Goal: Navigation & Orientation: Find specific page/section

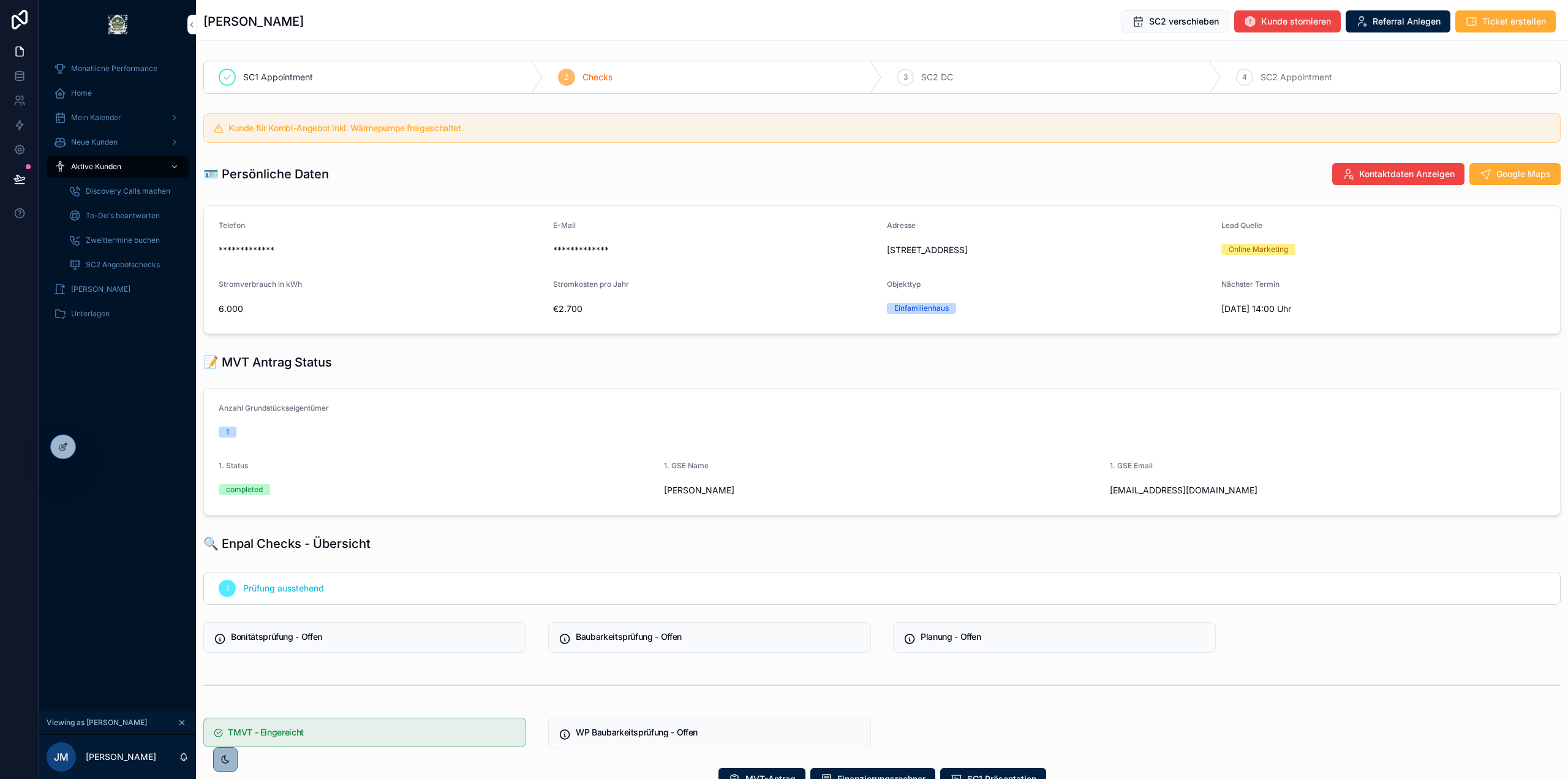
scroll to position [368, 0]
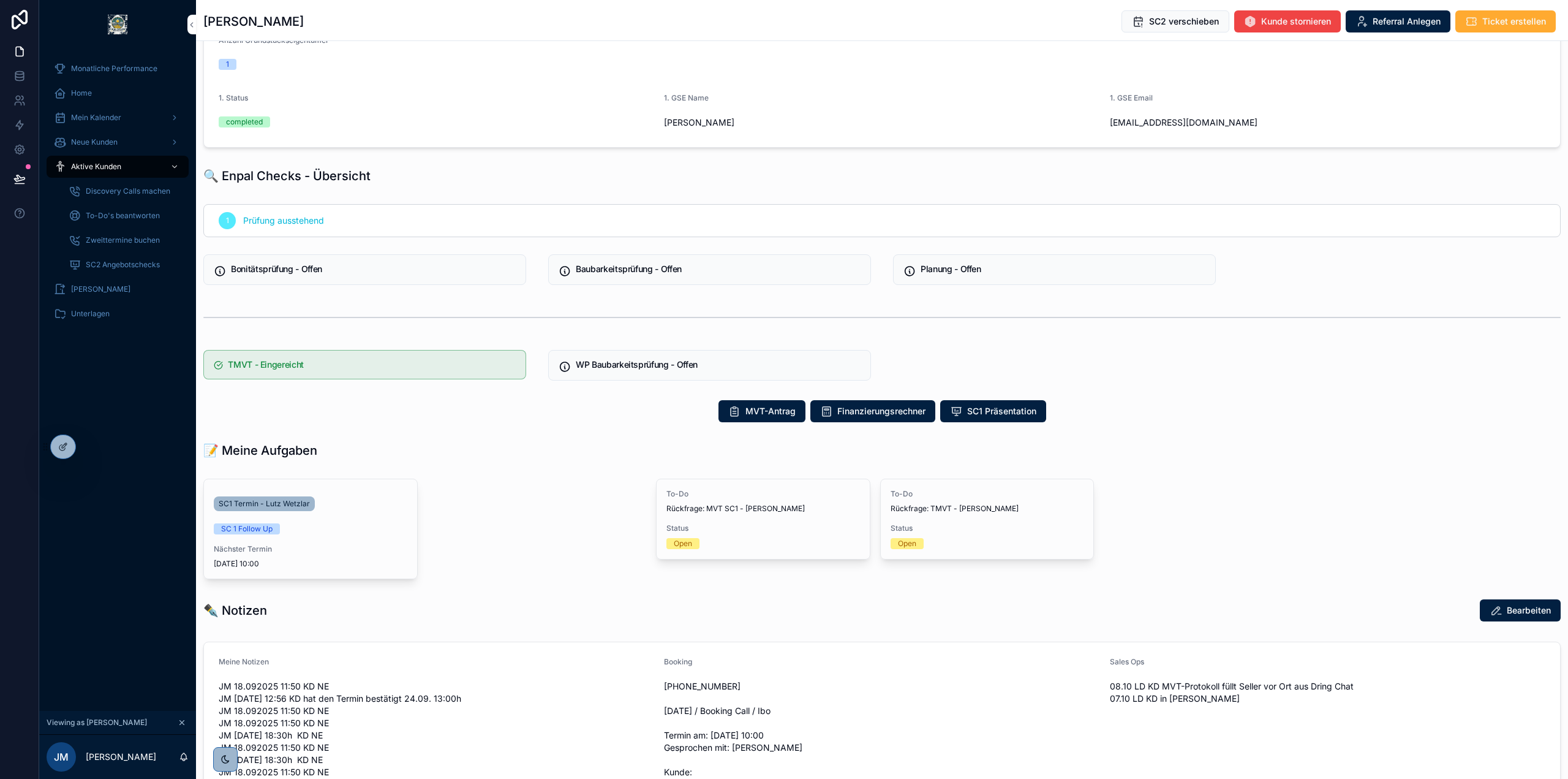
click at [1289, 279] on div "1 Prüfung ausstehend Bonitätsprüfung - Offen Baubarkeitsprüfung - Offen Planung…" at bounding box center [882, 292] width 1372 height 187
click at [1324, 352] on div "1 Prüfung ausstehend Bonitätsprüfung - Offen Baubarkeitsprüfung - Offen Planung…" at bounding box center [882, 292] width 1372 height 187
click at [1319, 370] on div "1 Prüfung ausstehend Bonitätsprüfung - Offen Baubarkeitsprüfung - Offen Planung…" at bounding box center [882, 292] width 1372 height 187
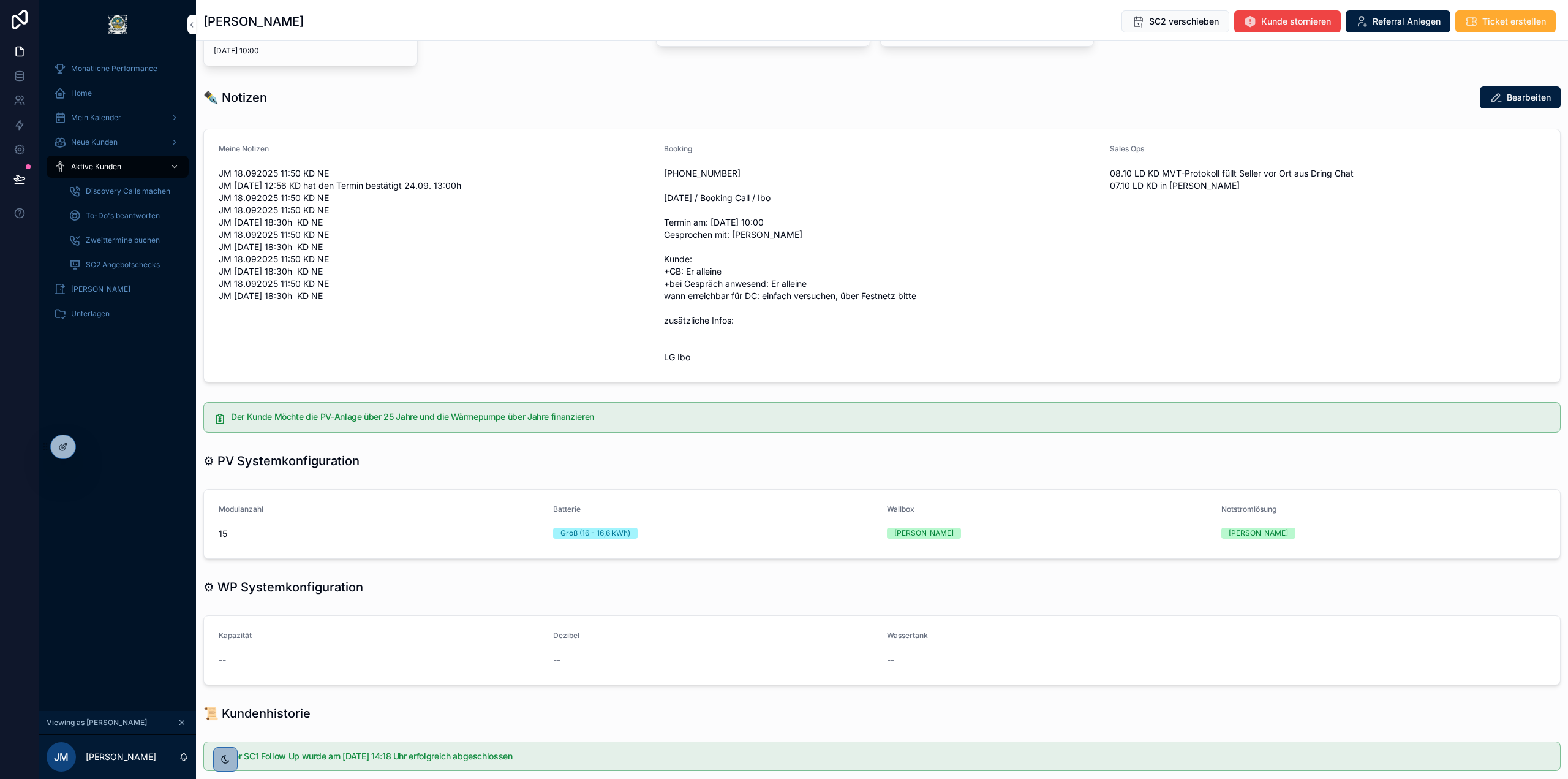
scroll to position [919, 0]
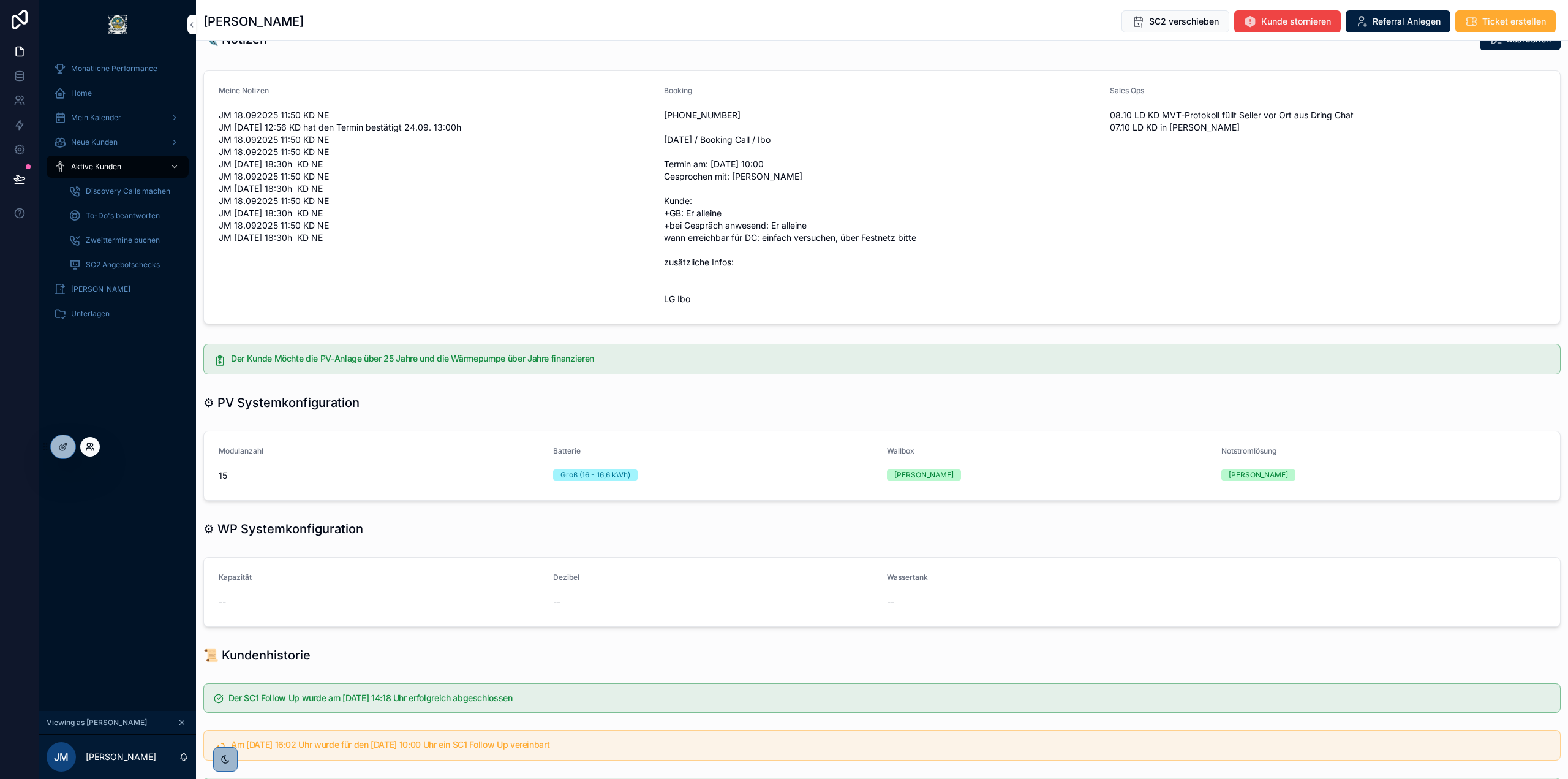
click at [89, 446] on icon at bounding box center [88, 444] width 3 height 3
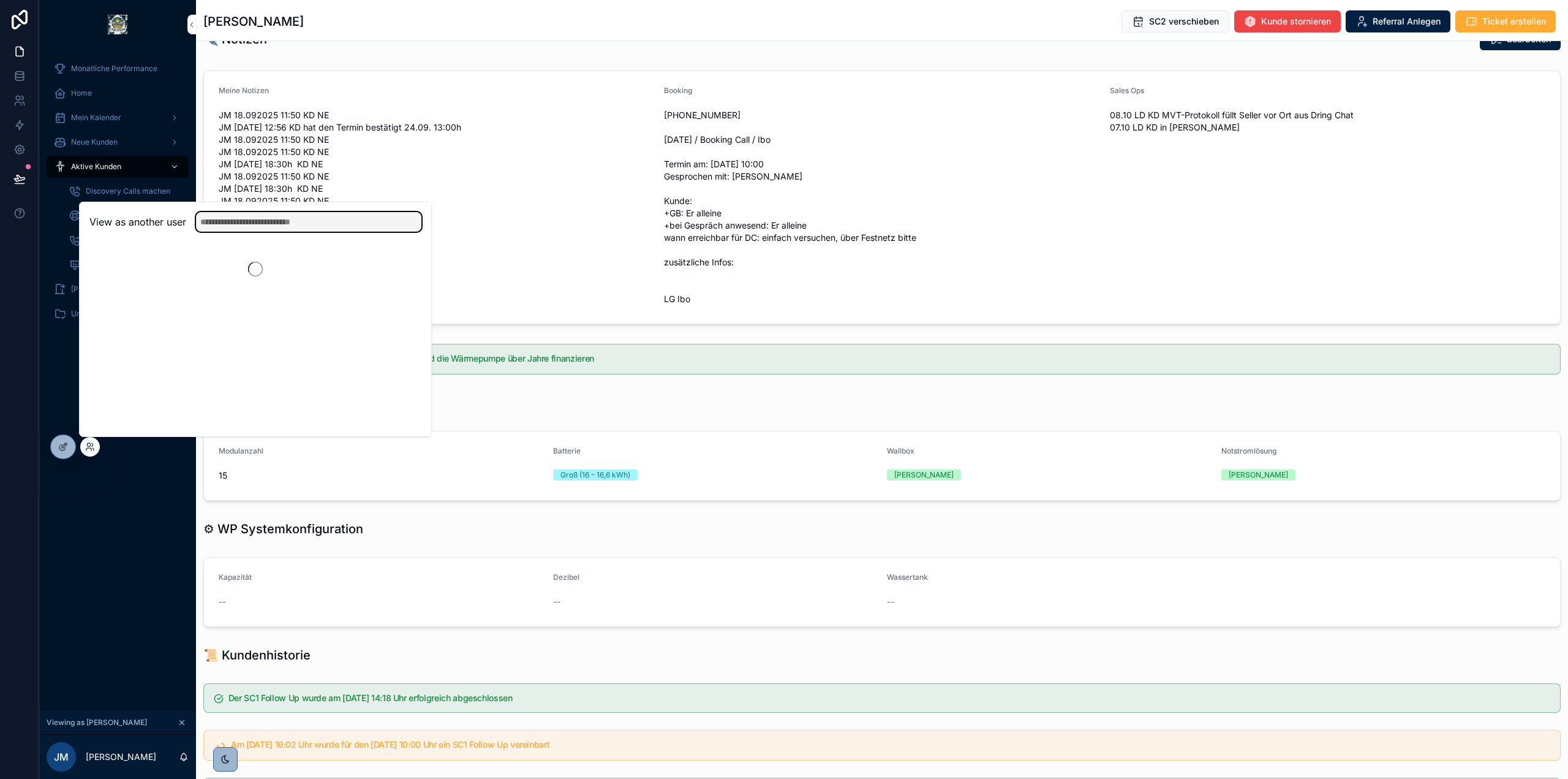
click at [251, 225] on input "text" at bounding box center [308, 221] width 226 height 19
paste input "**********"
type input "**********"
click at [397, 264] on button "Select" at bounding box center [406, 266] width 32 height 18
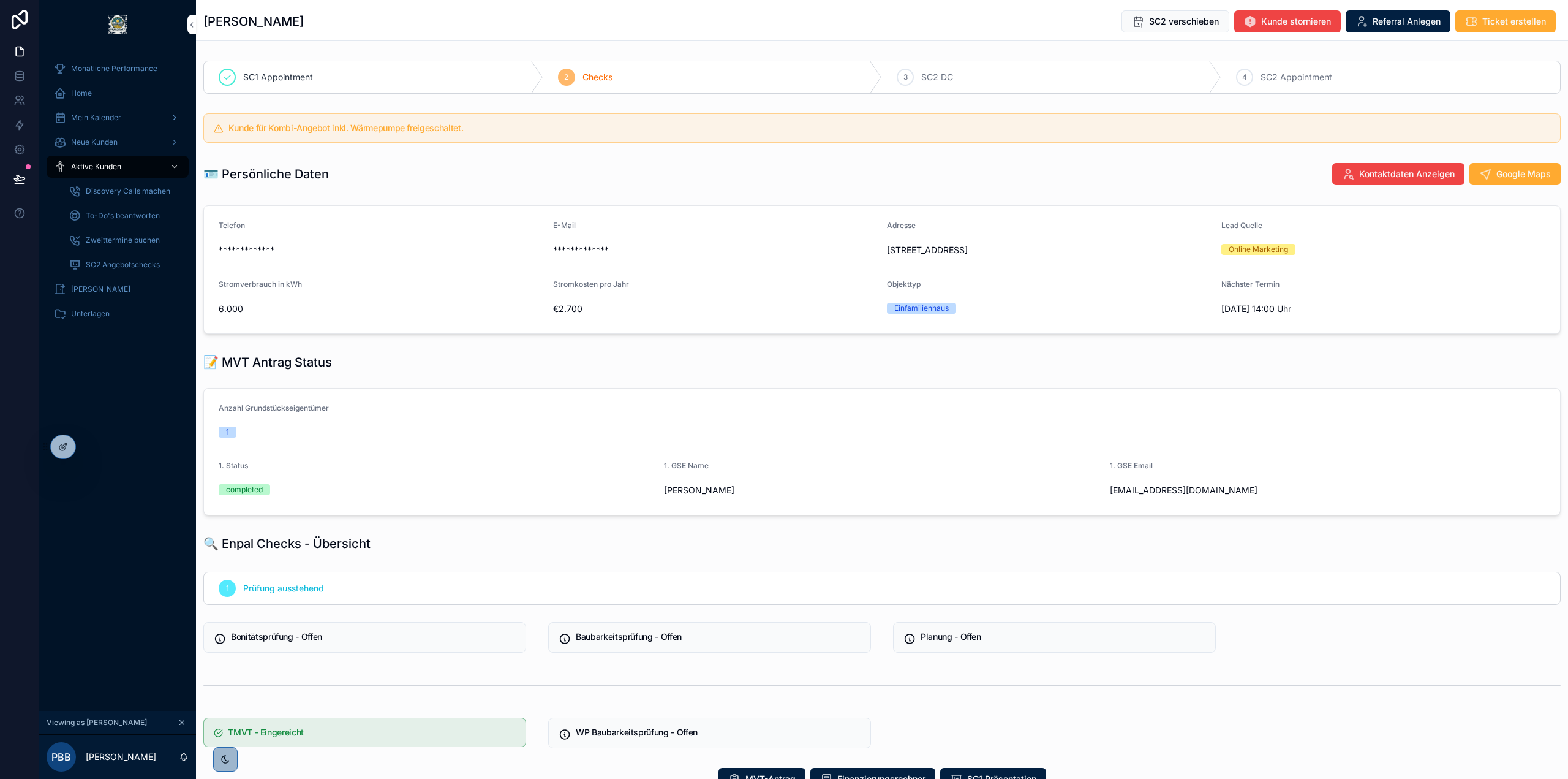
drag, startPoint x: 125, startPoint y: 116, endPoint x: 134, endPoint y: 120, distance: 9.8
click at [125, 116] on div "Mein Kalender" at bounding box center [117, 117] width 127 height 19
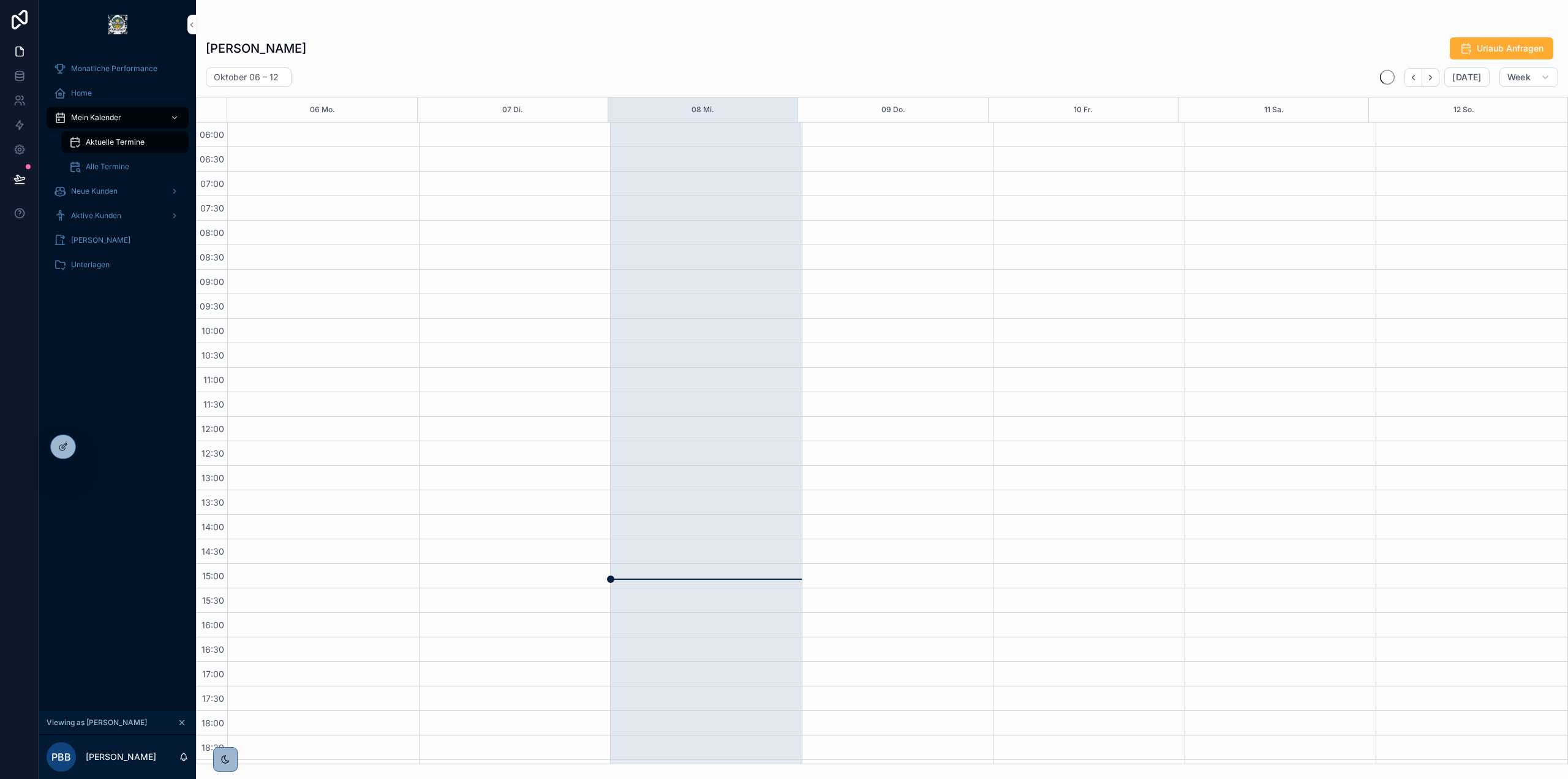
scroll to position [143, 0]
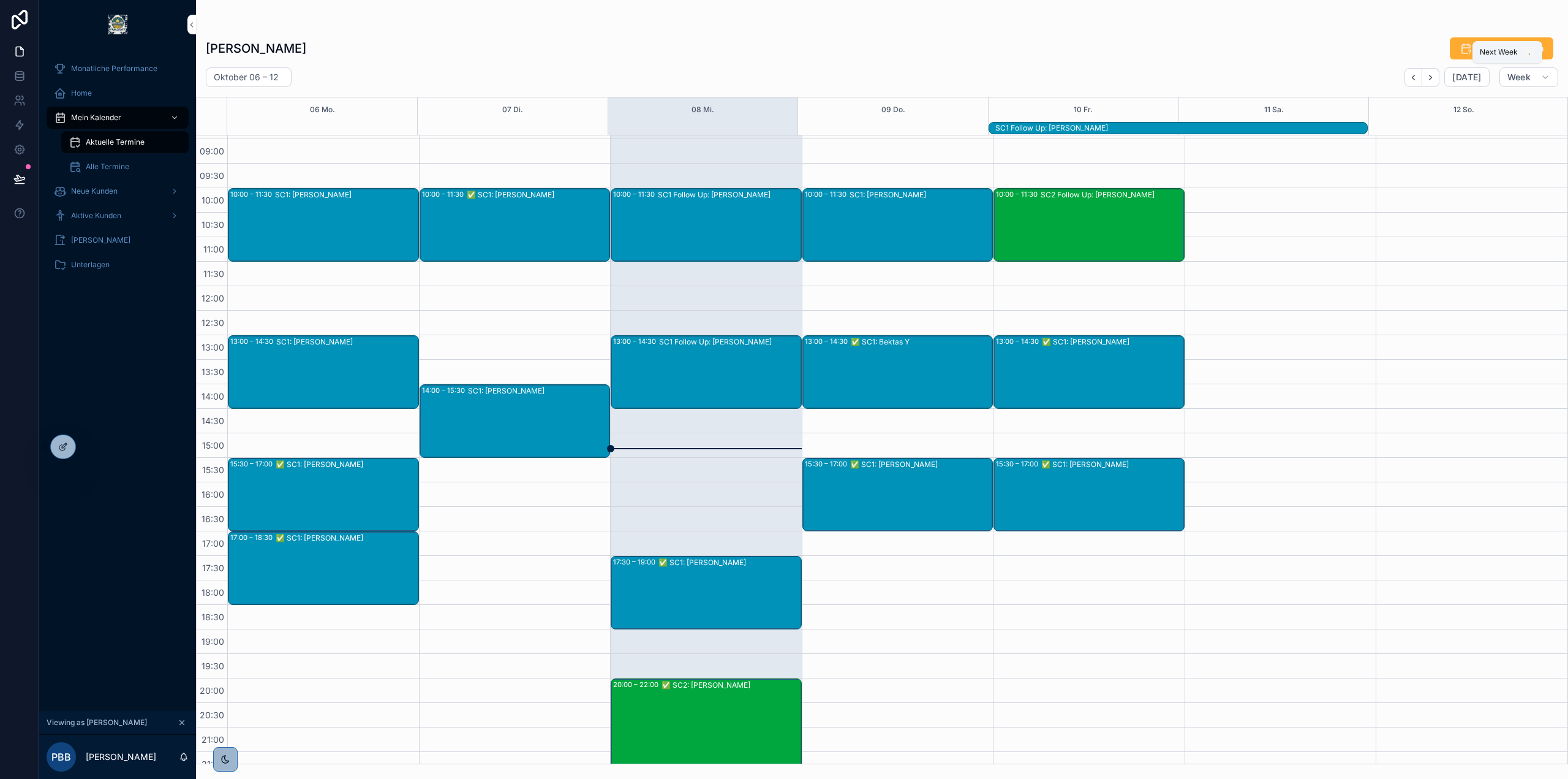
click at [1431, 75] on icon "Next" at bounding box center [1431, 78] width 9 height 9
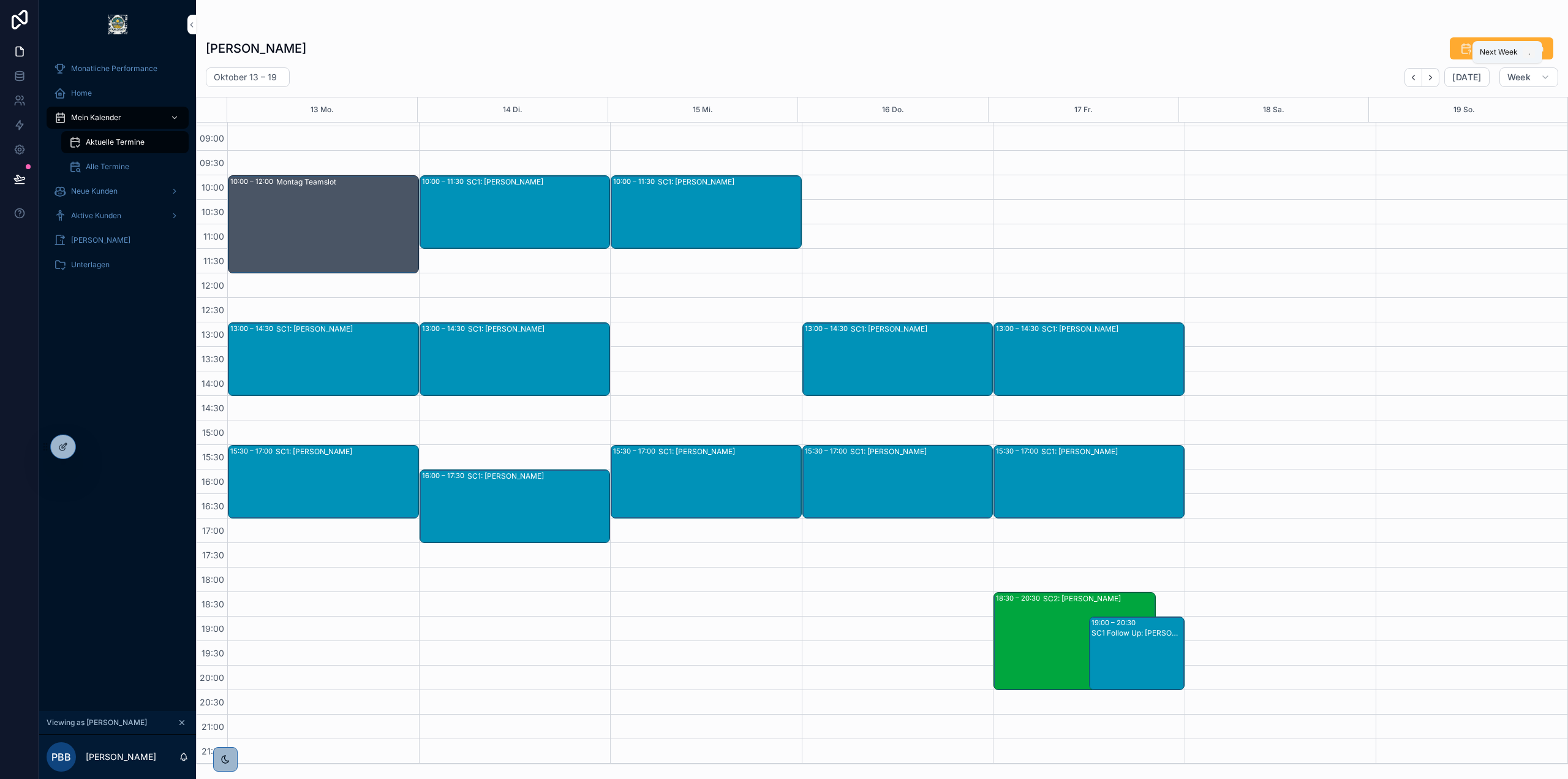
click at [1431, 75] on icon "Next" at bounding box center [1431, 78] width 9 height 9
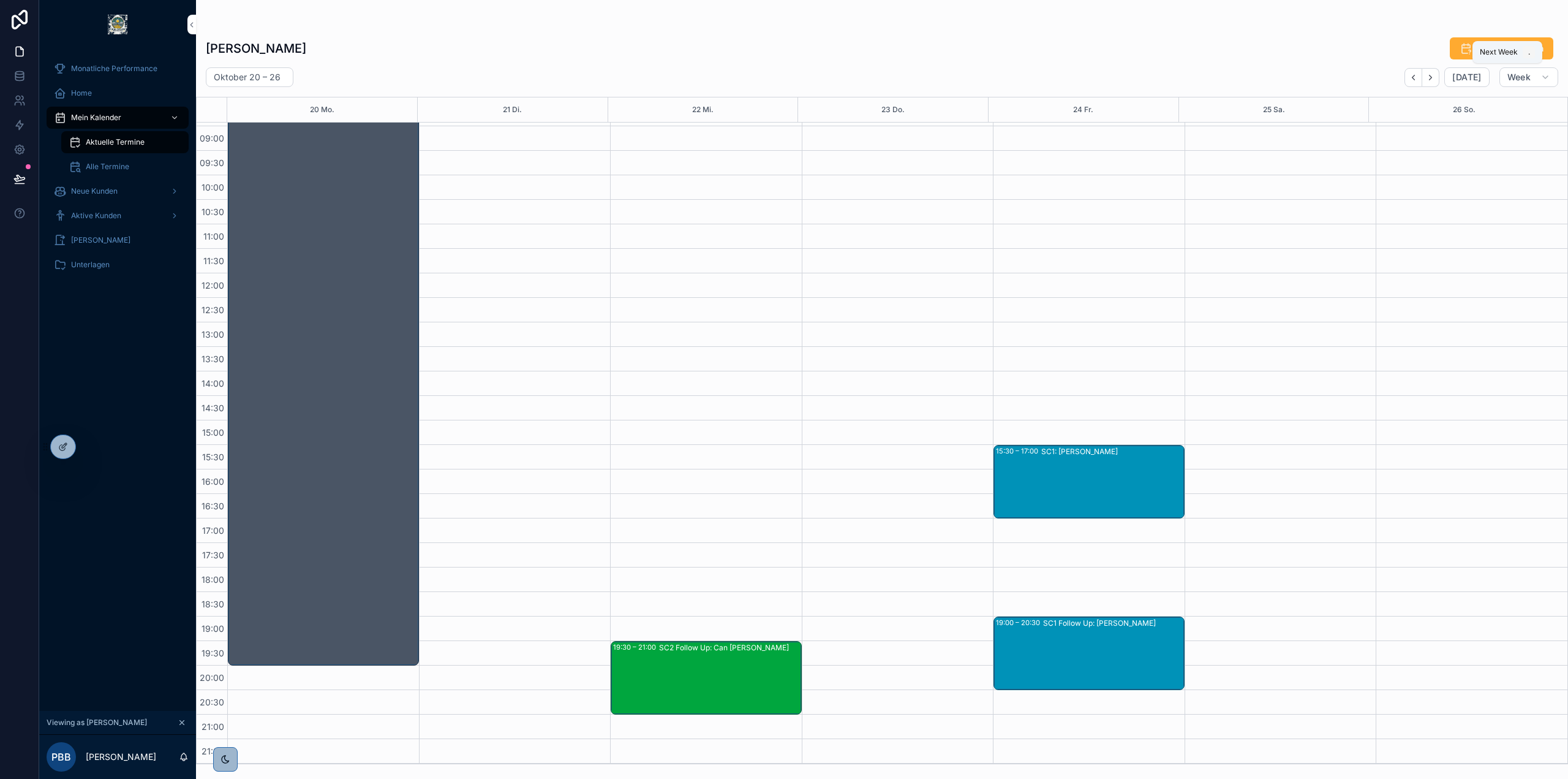
click at [1431, 75] on icon "Next" at bounding box center [1431, 78] width 9 height 9
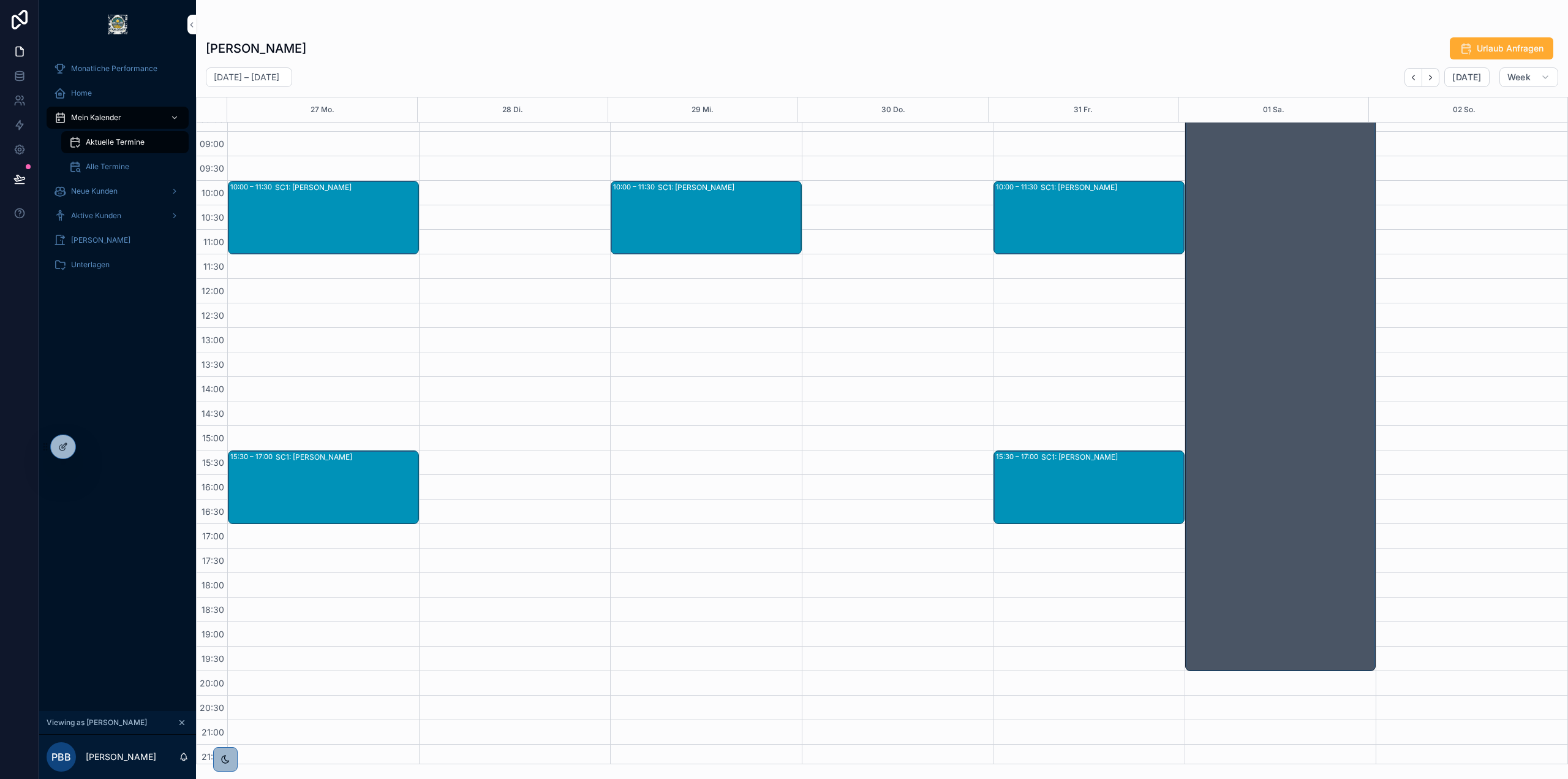
scroll to position [145, 0]
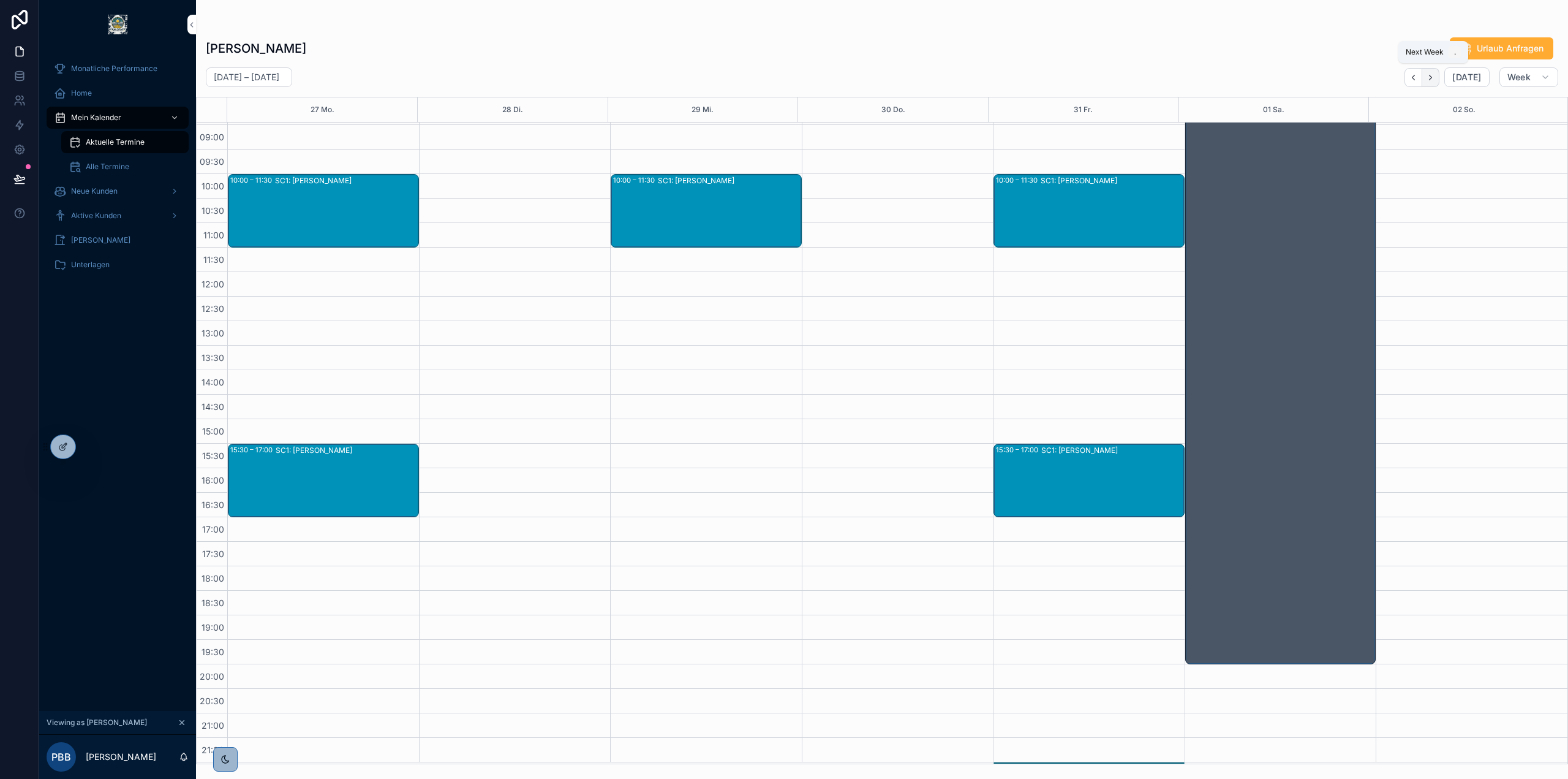
click at [1434, 82] on icon "Next" at bounding box center [1431, 78] width 9 height 9
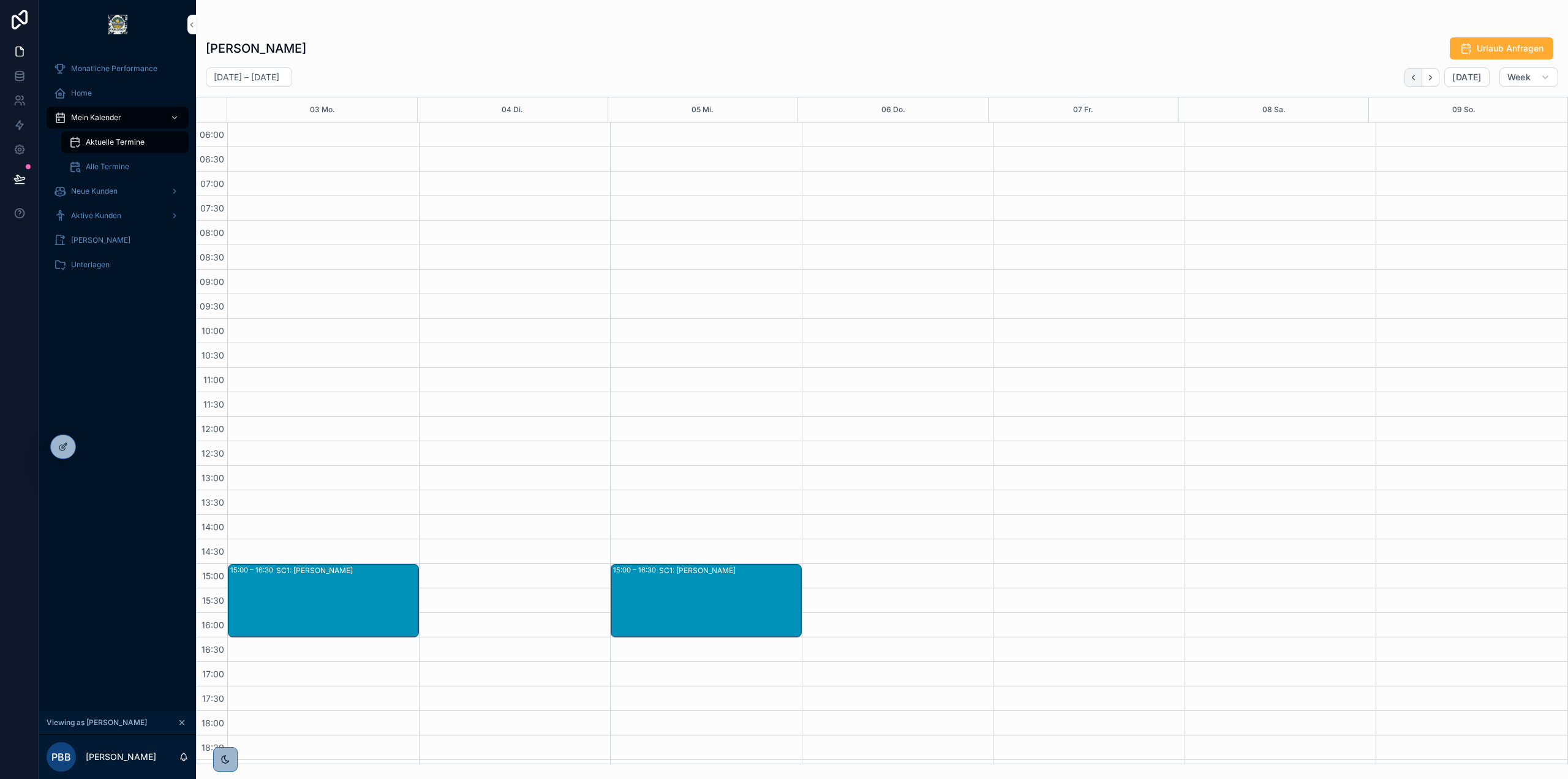
click at [1407, 78] on button "Back" at bounding box center [1413, 77] width 18 height 19
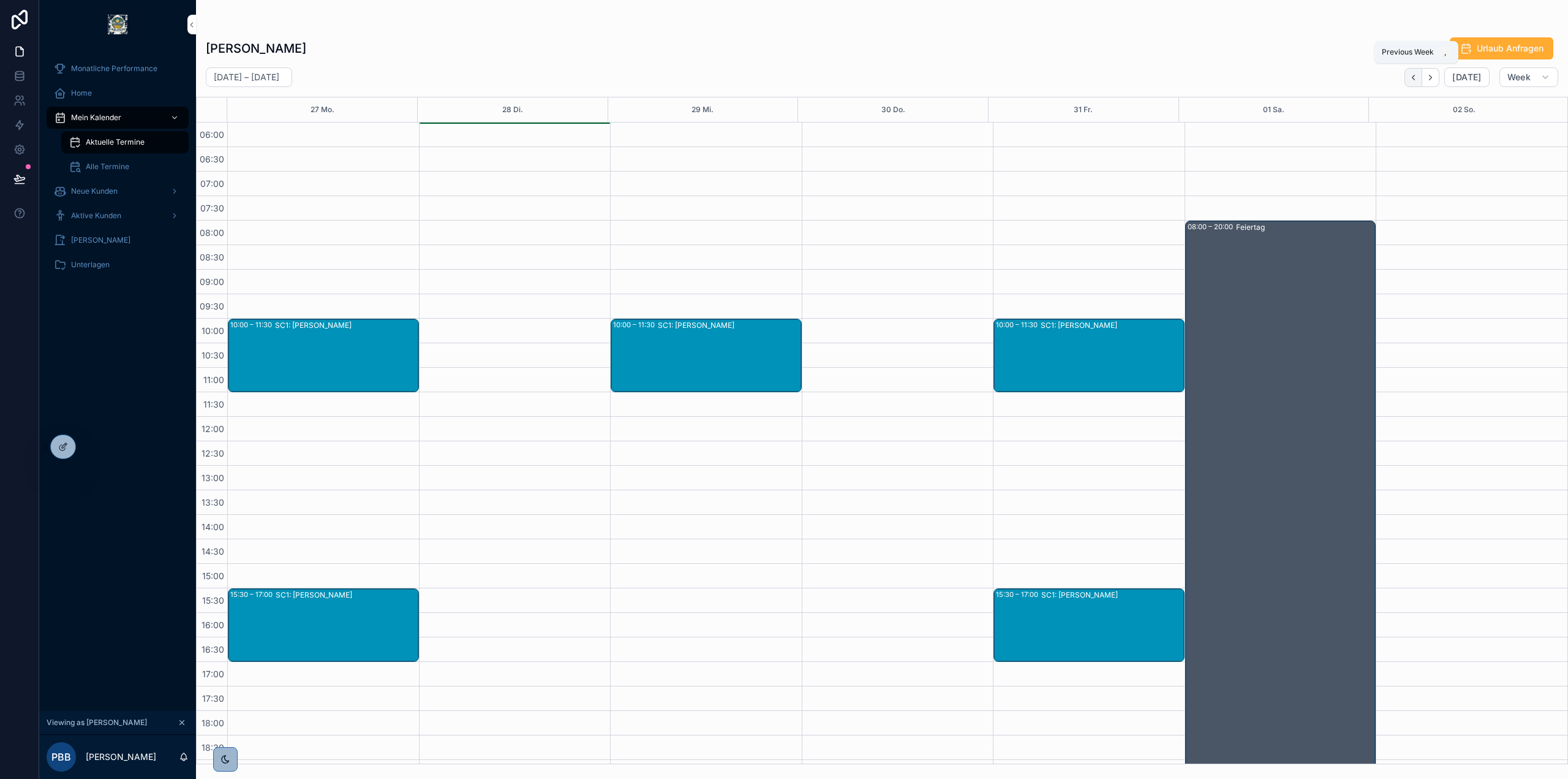
click at [1410, 76] on button "Back" at bounding box center [1413, 77] width 18 height 19
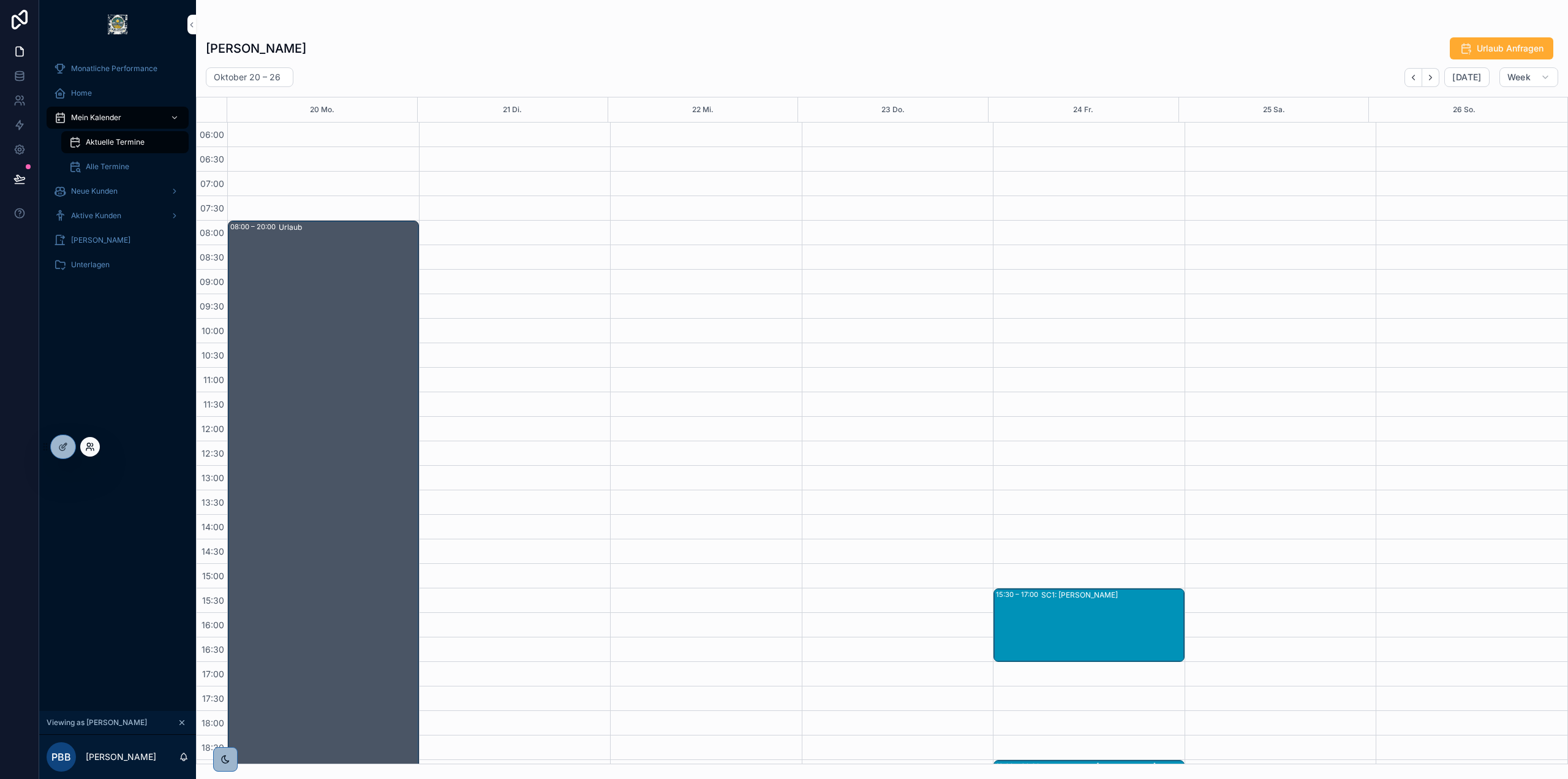
click at [89, 444] on icon at bounding box center [90, 447] width 10 height 10
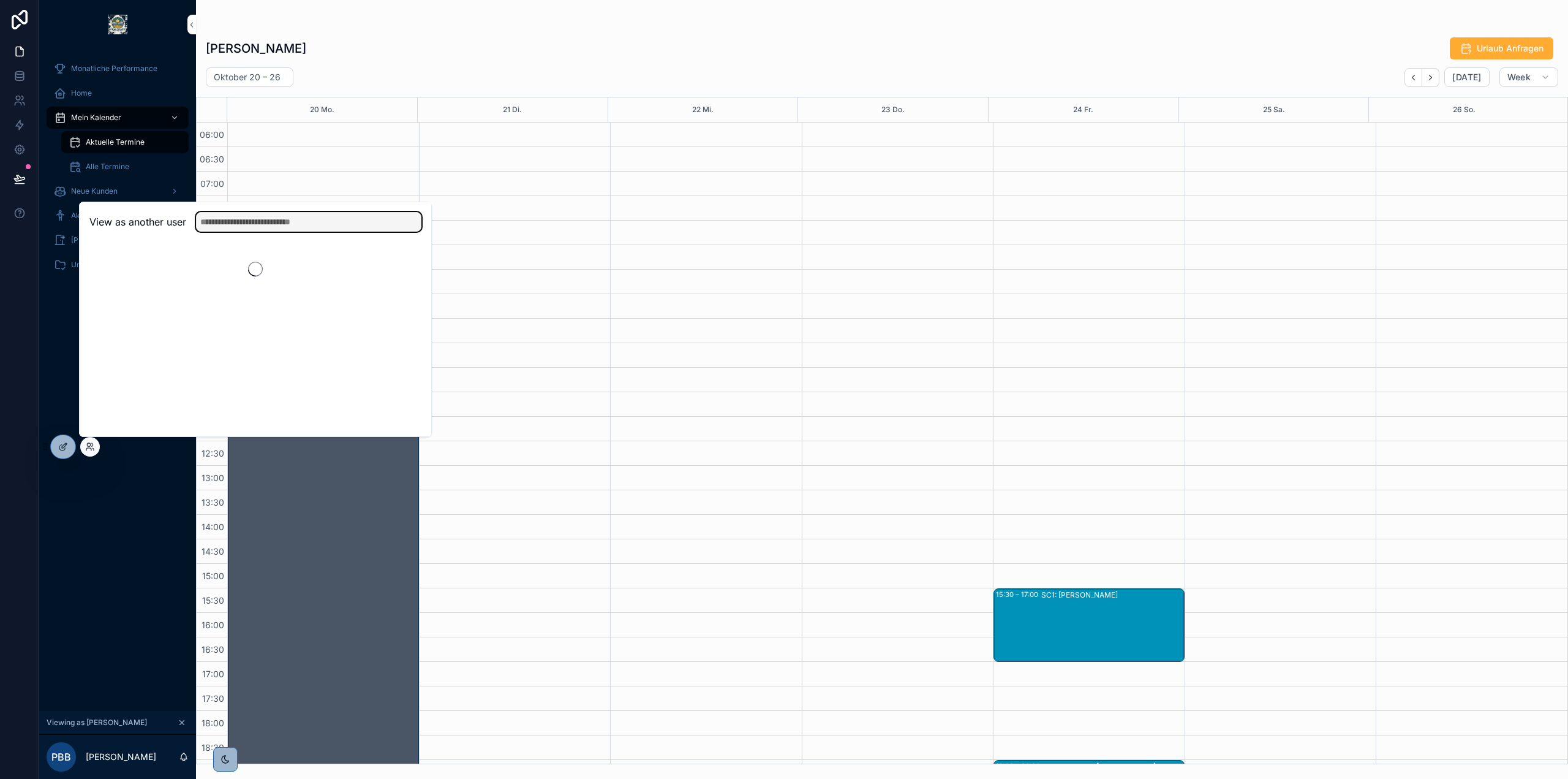
click at [268, 215] on input "text" at bounding box center [308, 221] width 226 height 19
type input "****"
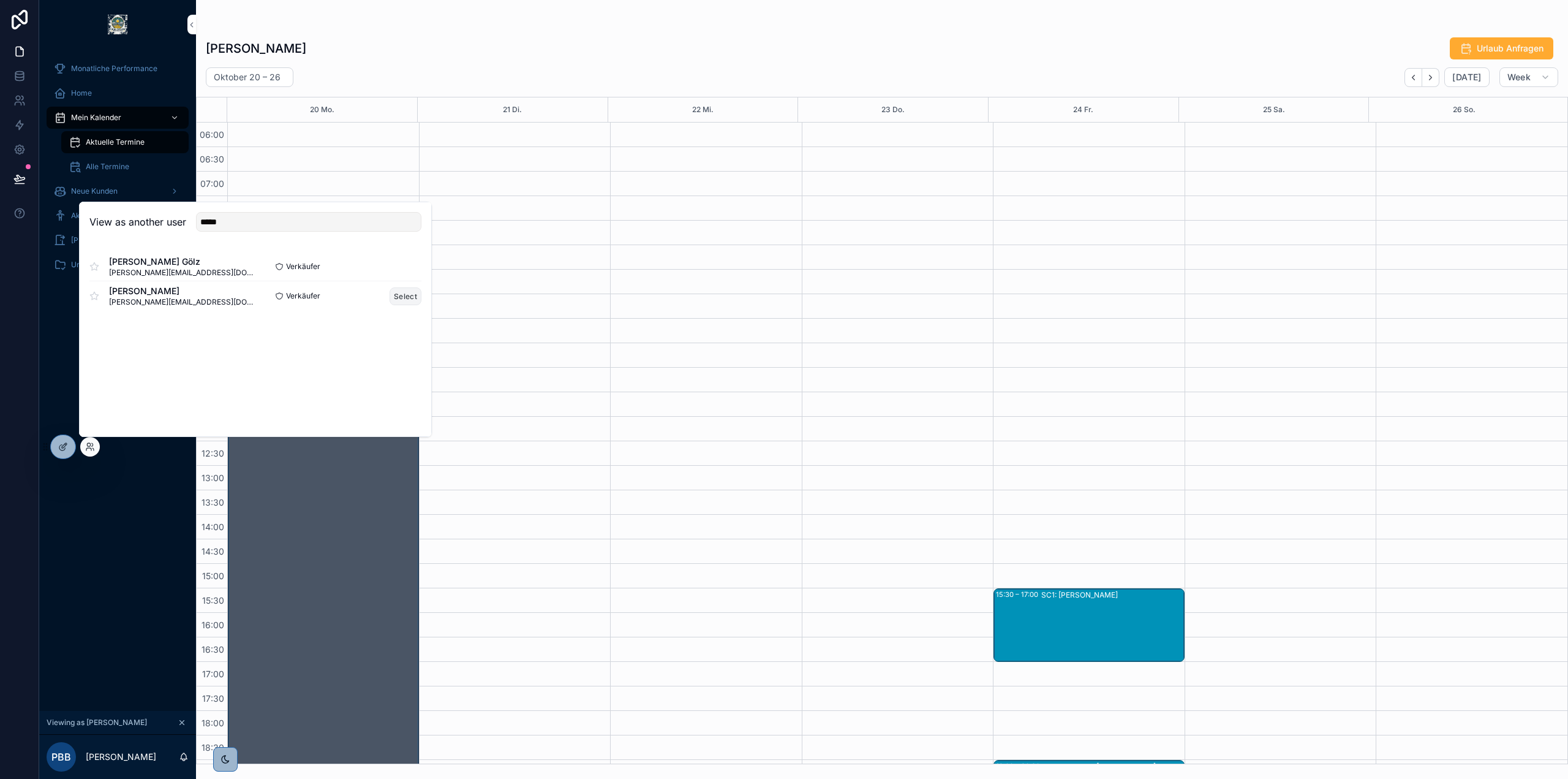
click at [412, 294] on button "Select" at bounding box center [406, 295] width 32 height 18
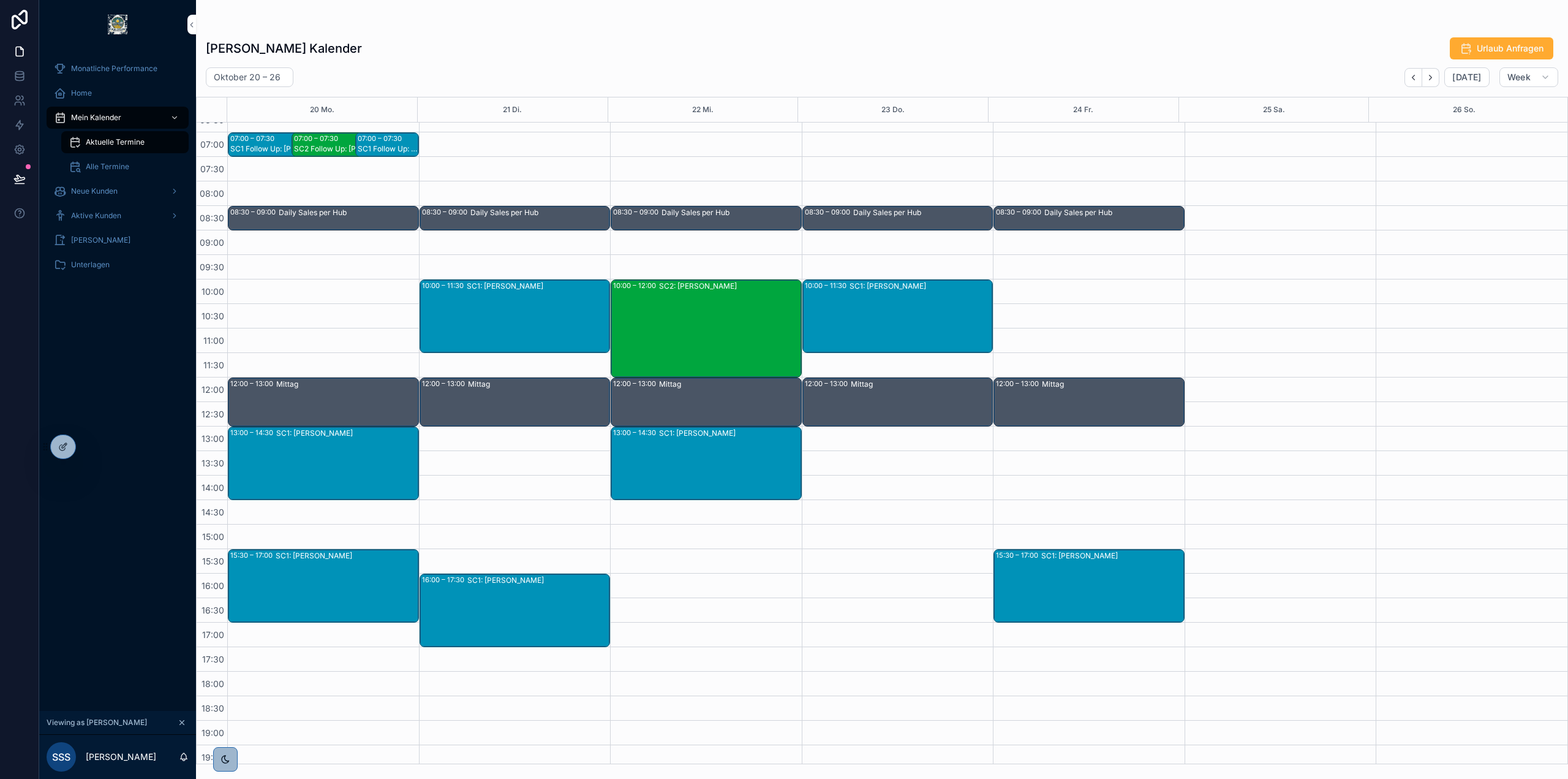
scroll to position [20, 0]
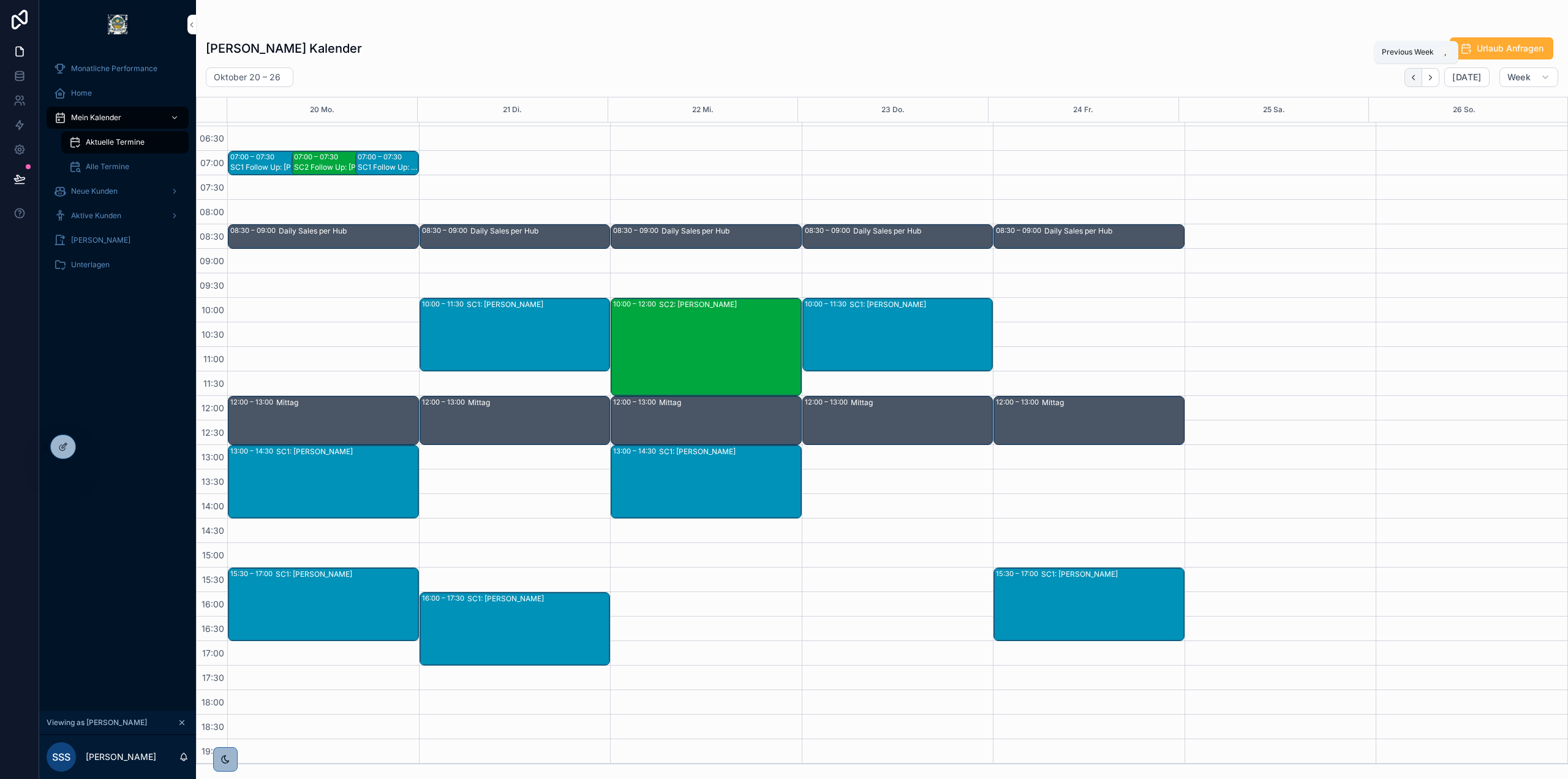
click at [1421, 73] on button "Back" at bounding box center [1413, 77] width 18 height 19
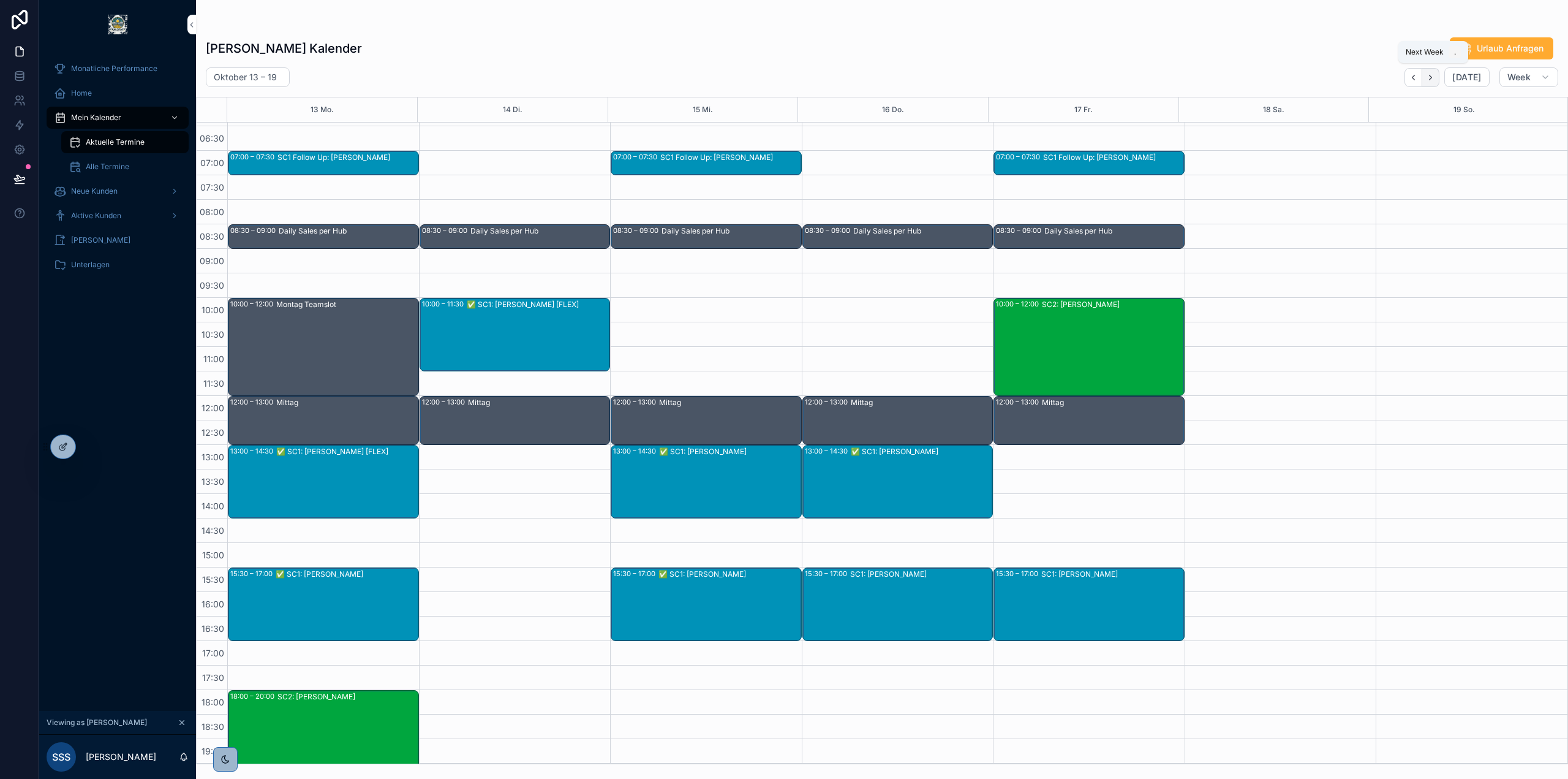
click at [1435, 79] on icon "Next" at bounding box center [1431, 78] width 9 height 9
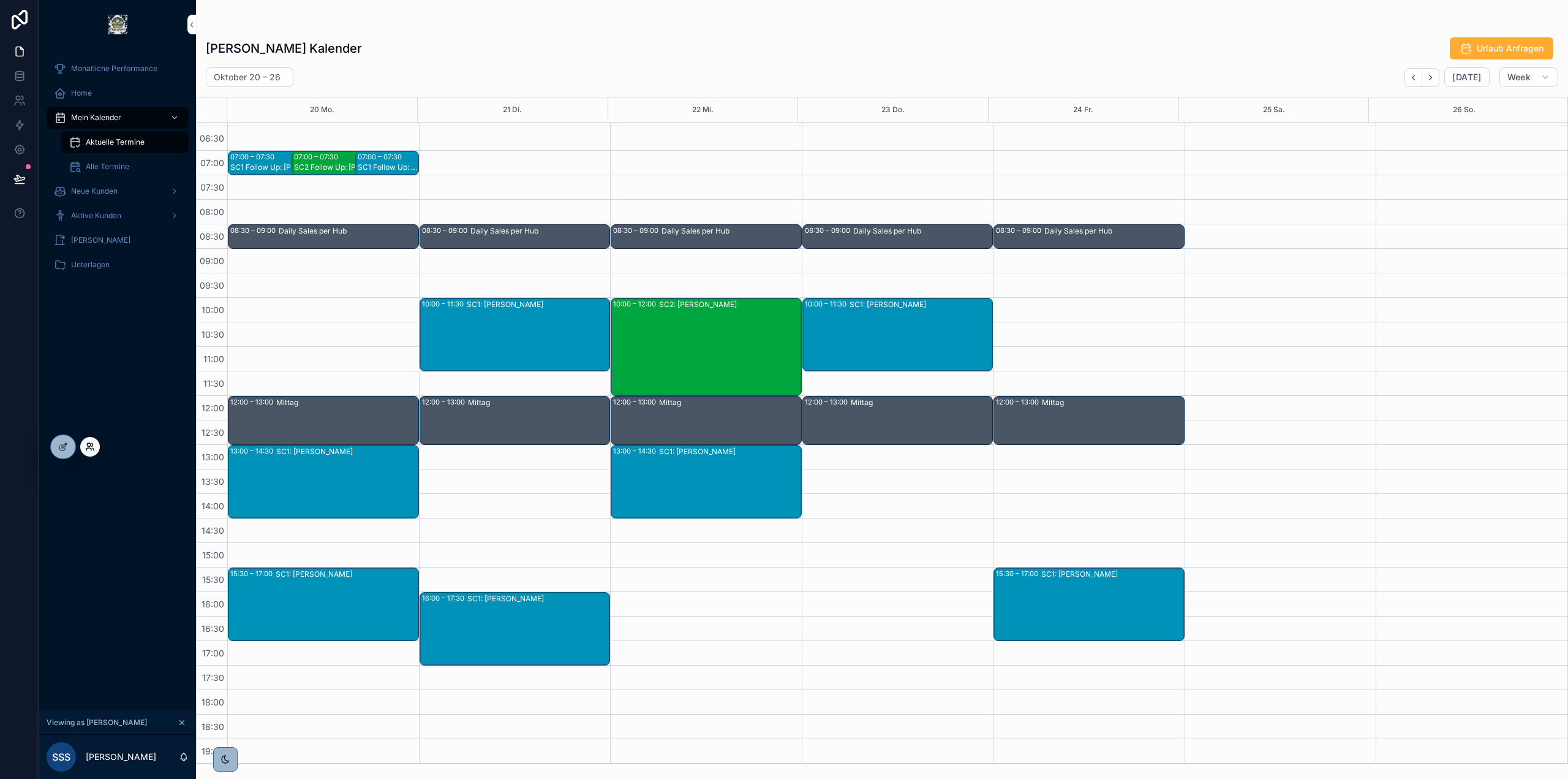
click at [90, 446] on icon at bounding box center [90, 447] width 10 height 10
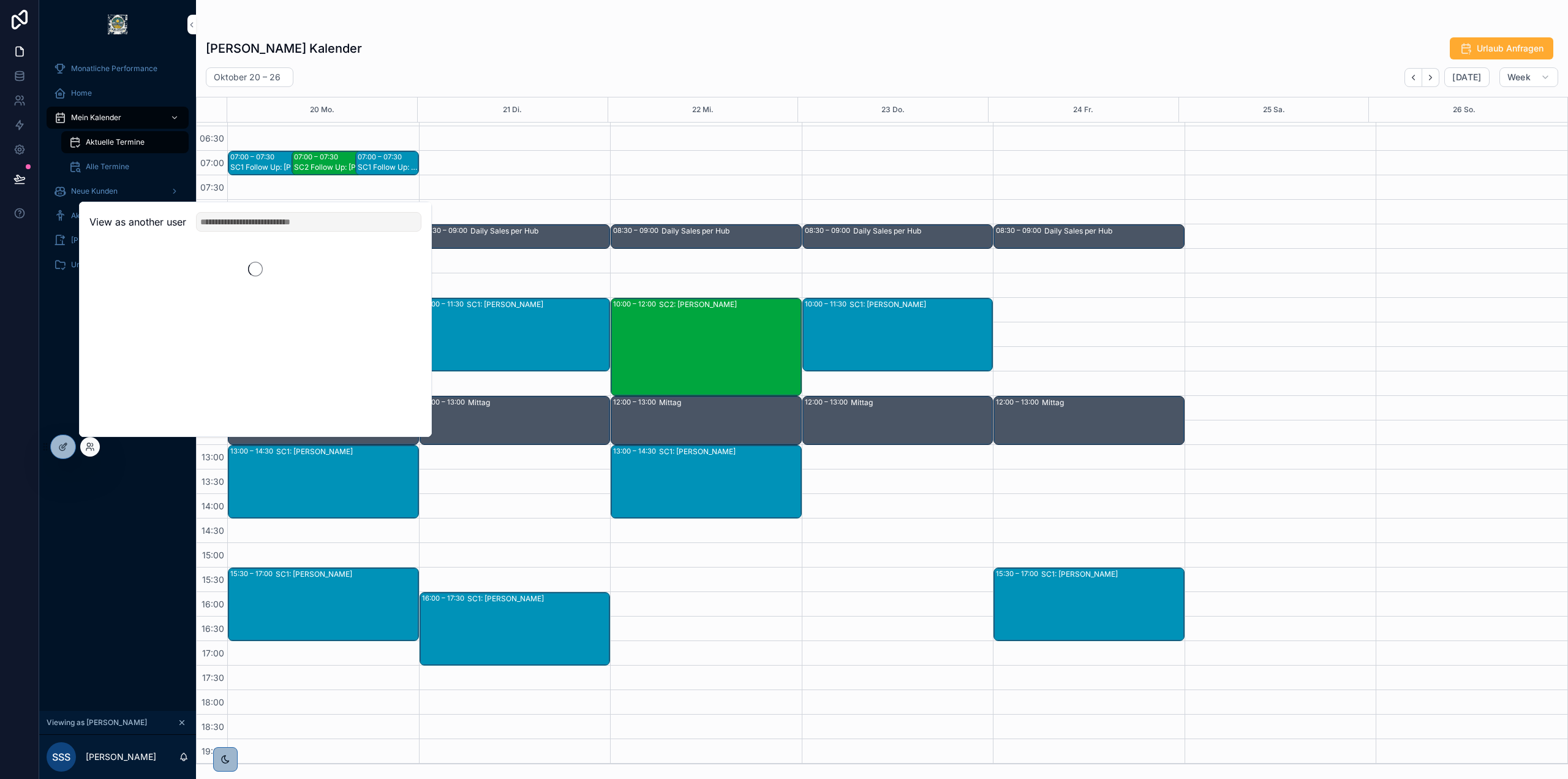
click at [136, 591] on div "Monatliche Performance Home Mein Kalender Aktuelle Termine Alle Termine Neue Ku…" at bounding box center [117, 380] width 157 height 662
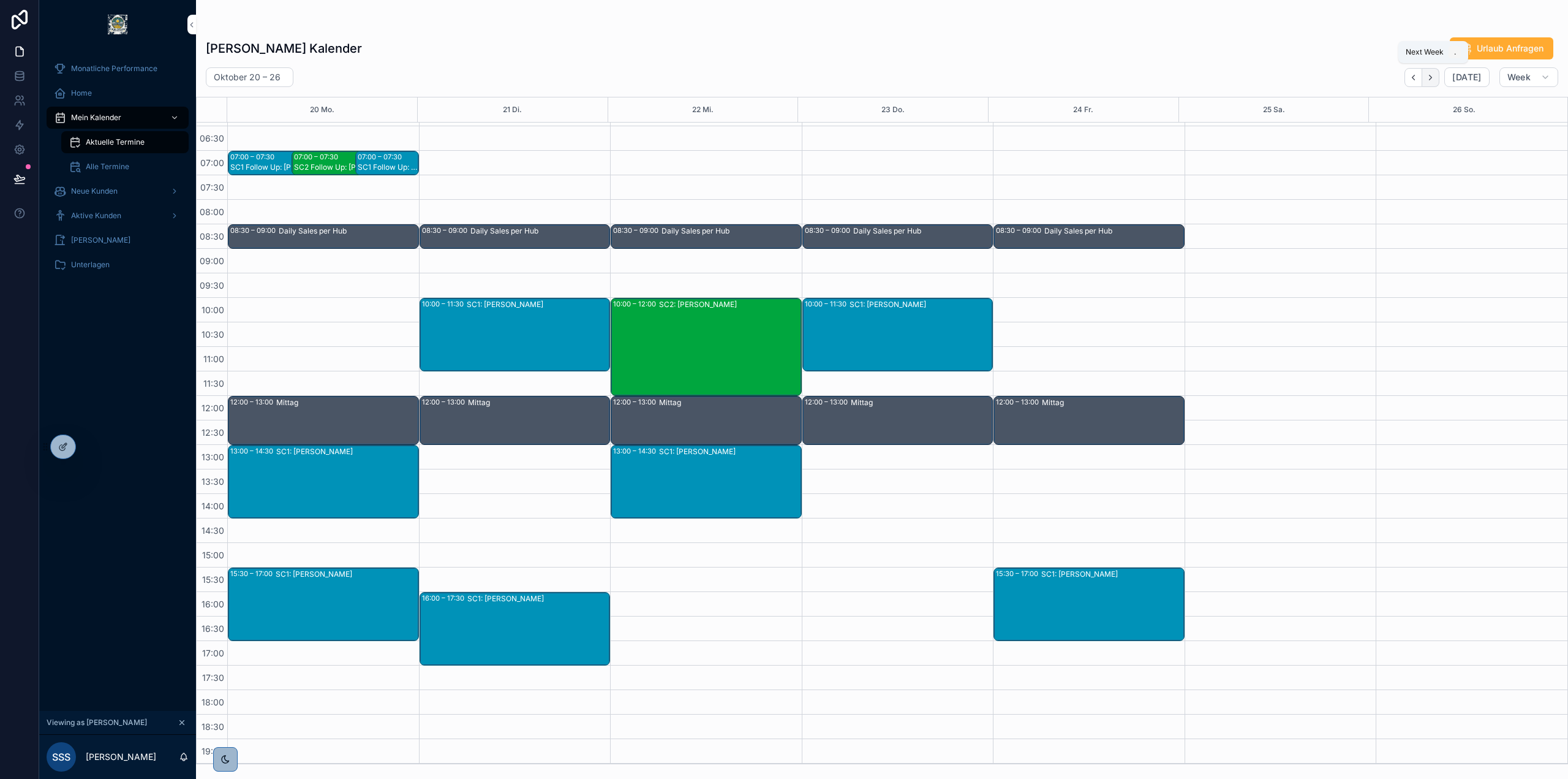
click at [1432, 79] on icon "Next" at bounding box center [1431, 78] width 9 height 9
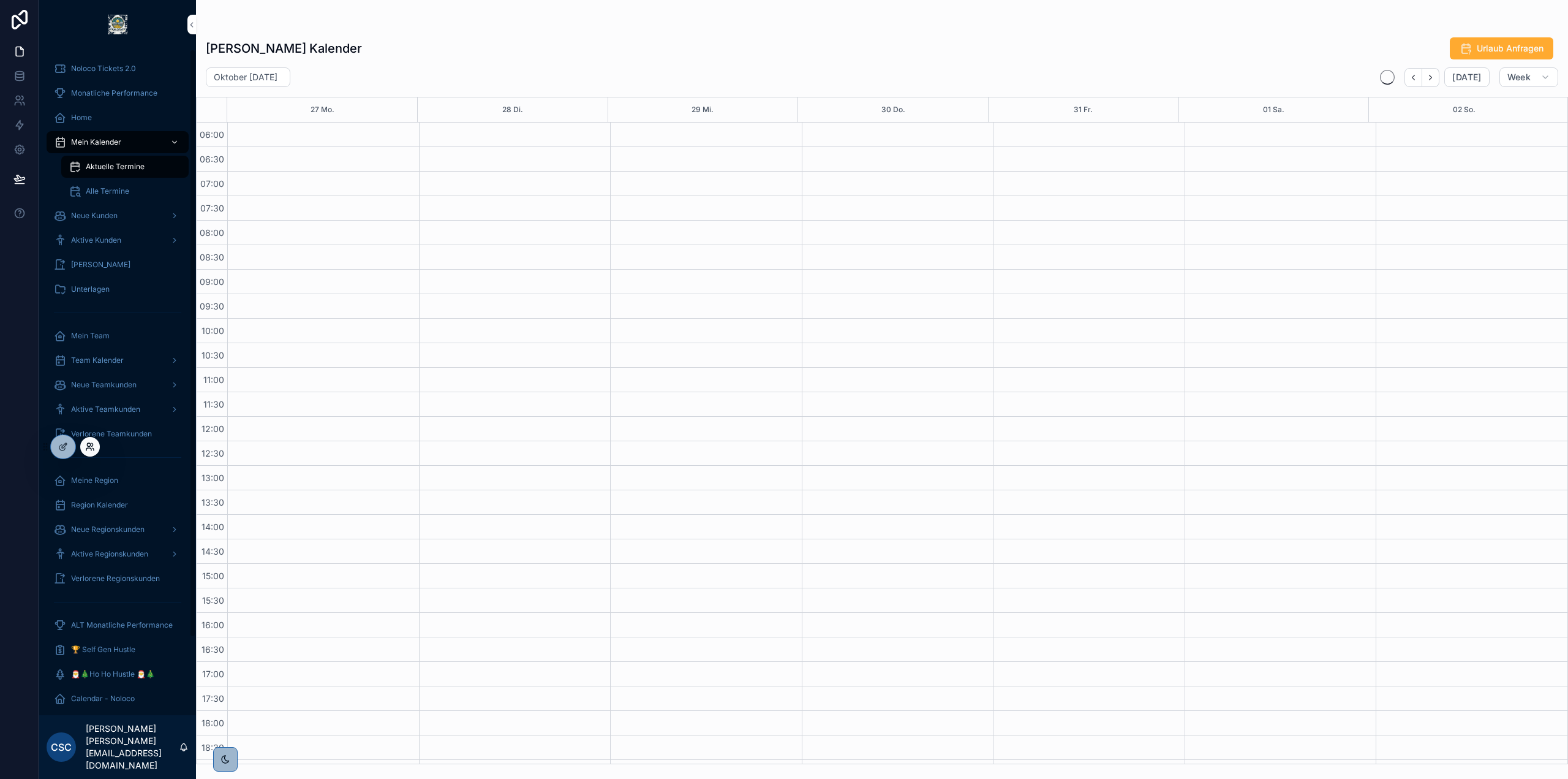
scroll to position [143, 0]
click at [89, 448] on icon at bounding box center [90, 447] width 10 height 10
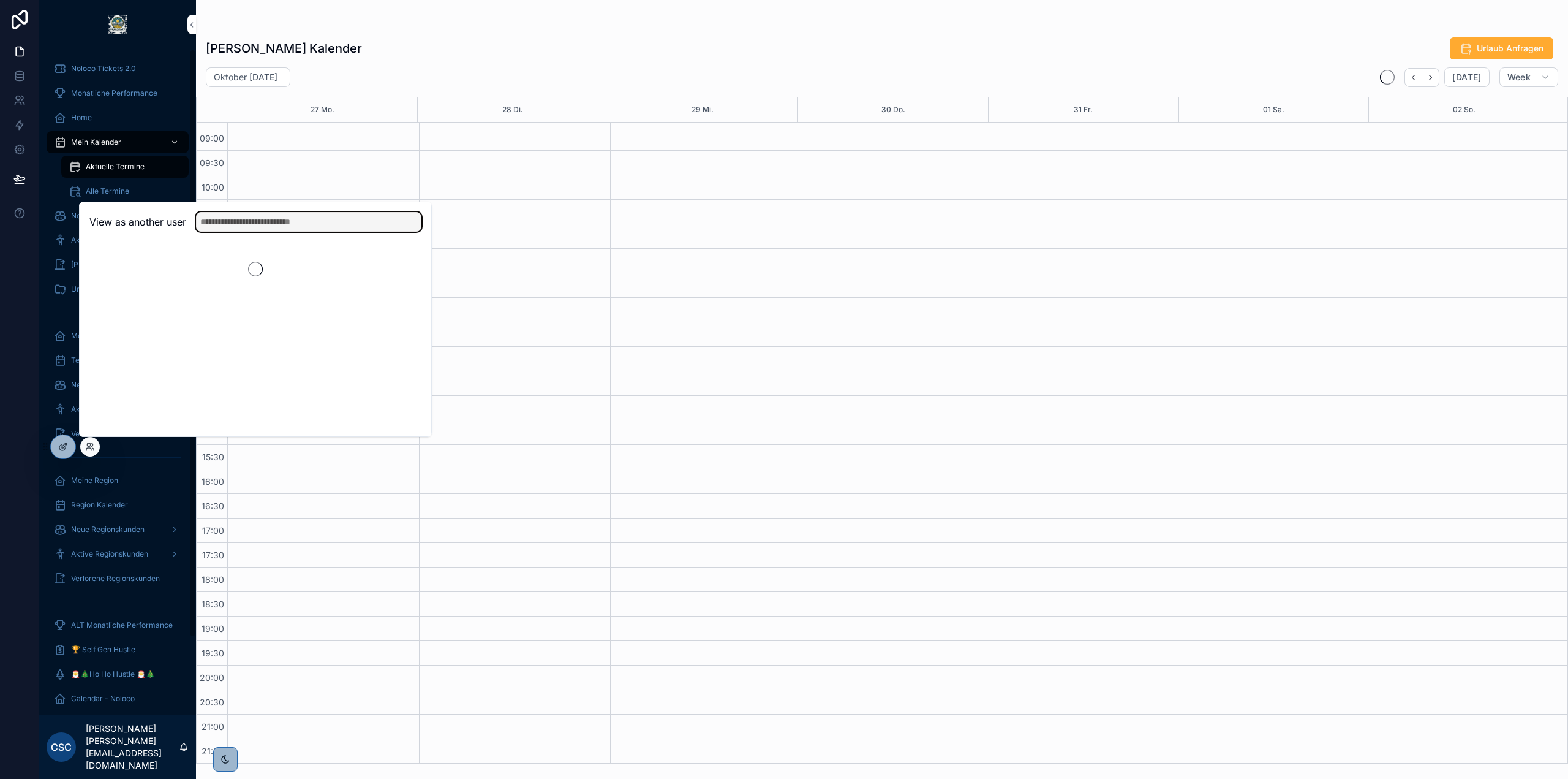
click at [273, 217] on input "text" at bounding box center [308, 221] width 226 height 19
type input "******"
click at [408, 269] on button "Select" at bounding box center [406, 266] width 32 height 18
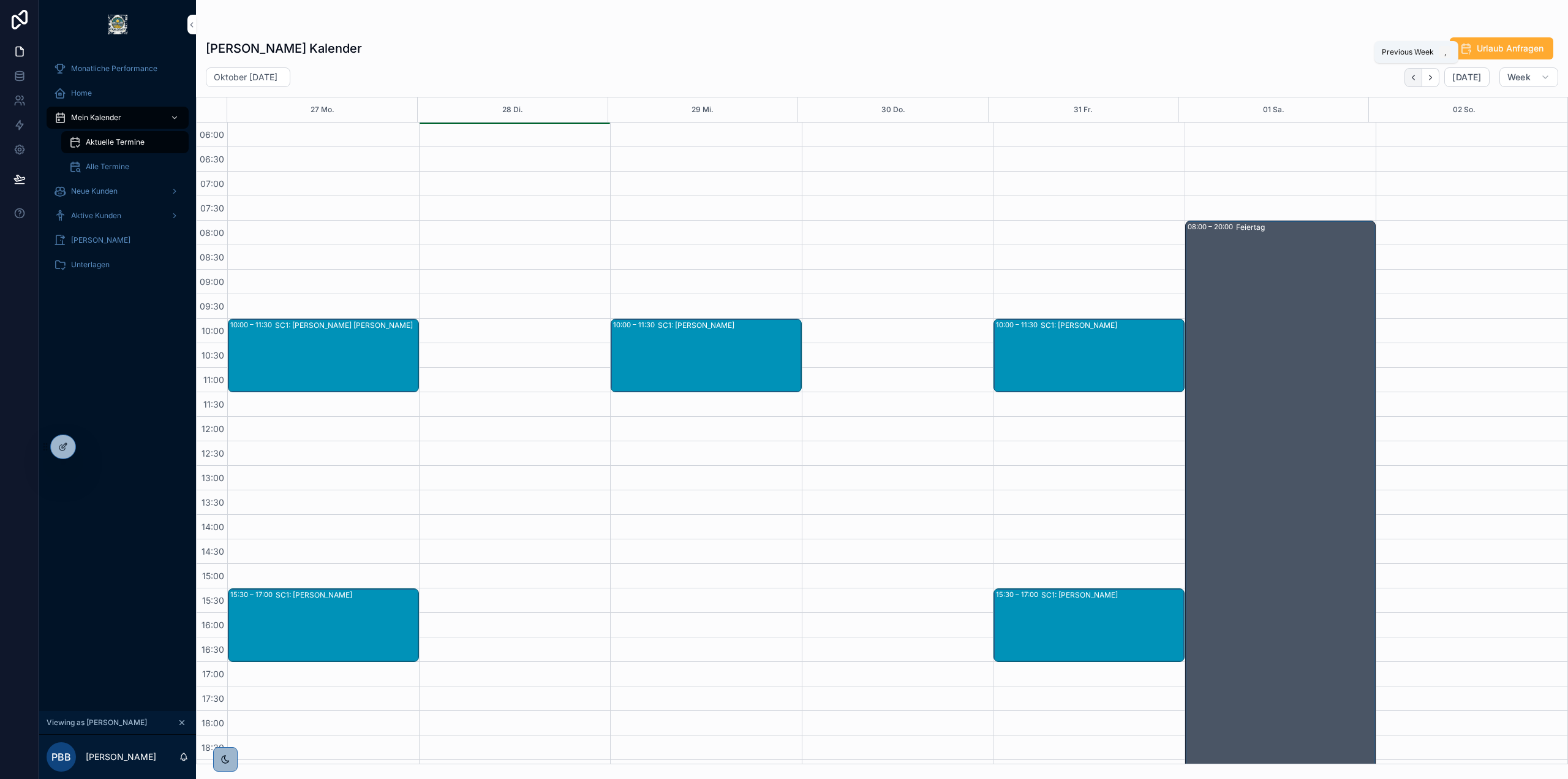
click at [1410, 79] on button "Back" at bounding box center [1413, 77] width 18 height 19
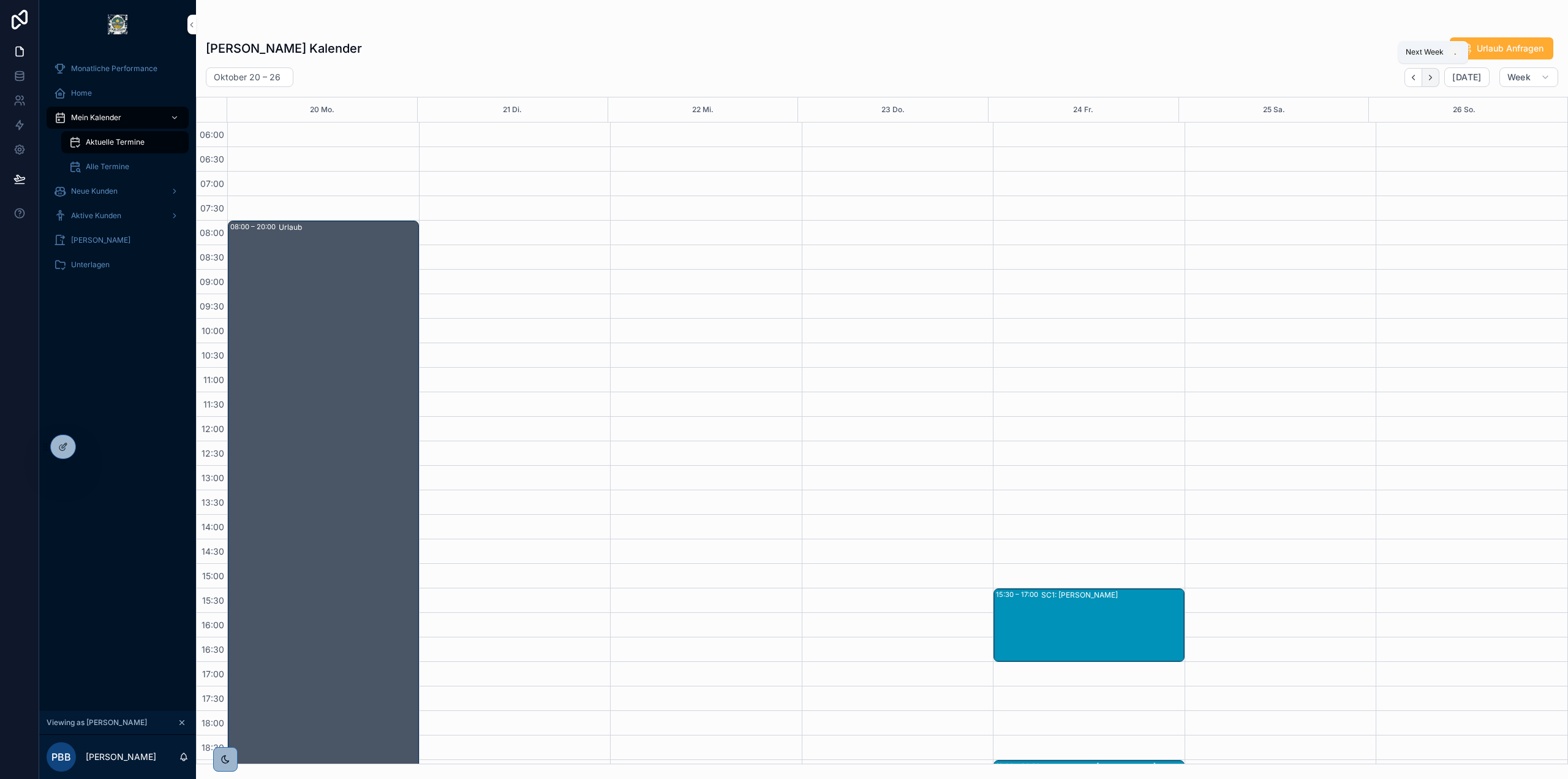
click at [1435, 75] on icon "Next" at bounding box center [1431, 78] width 9 height 9
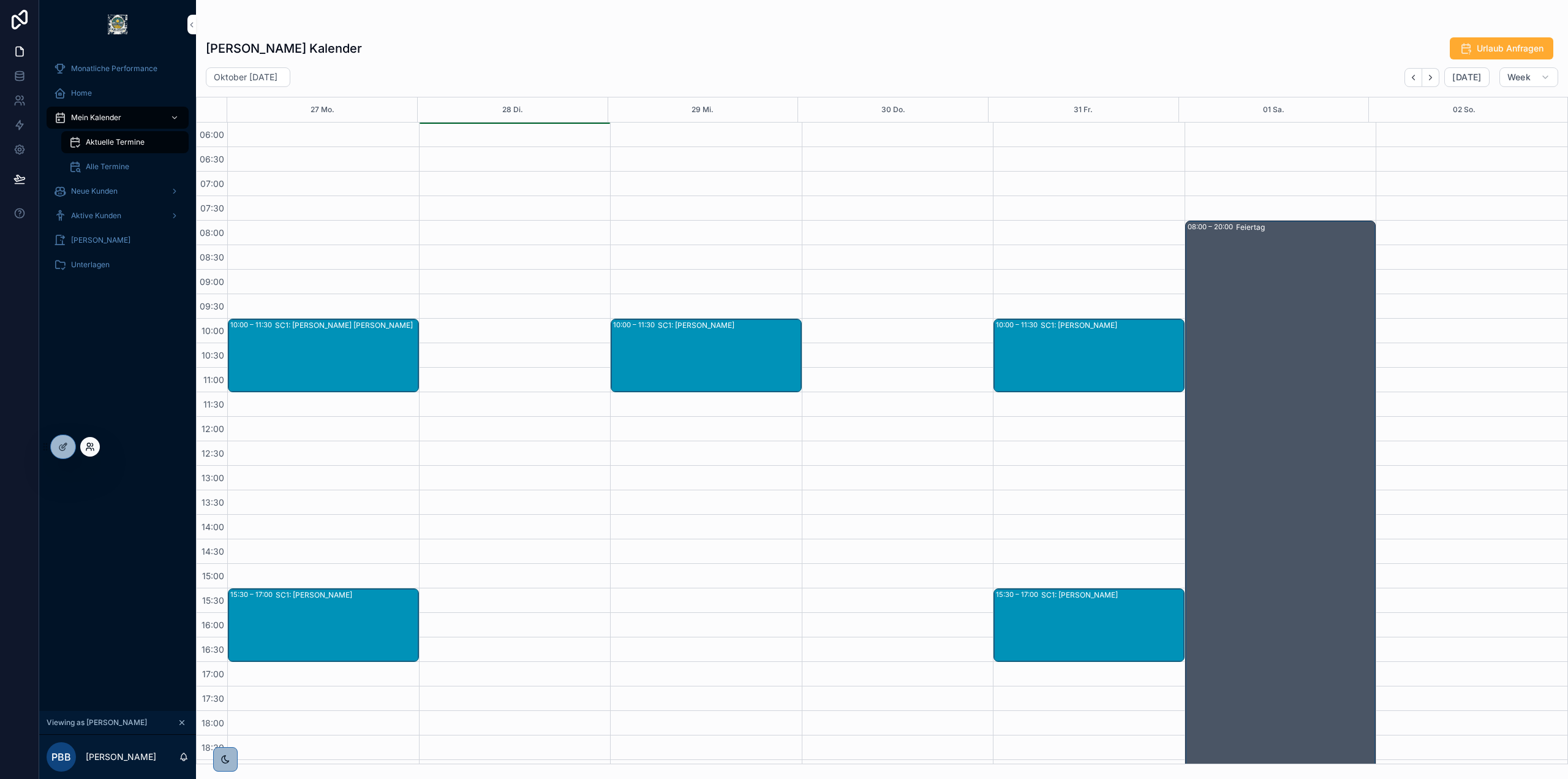
click at [88, 448] on icon at bounding box center [90, 447] width 10 height 10
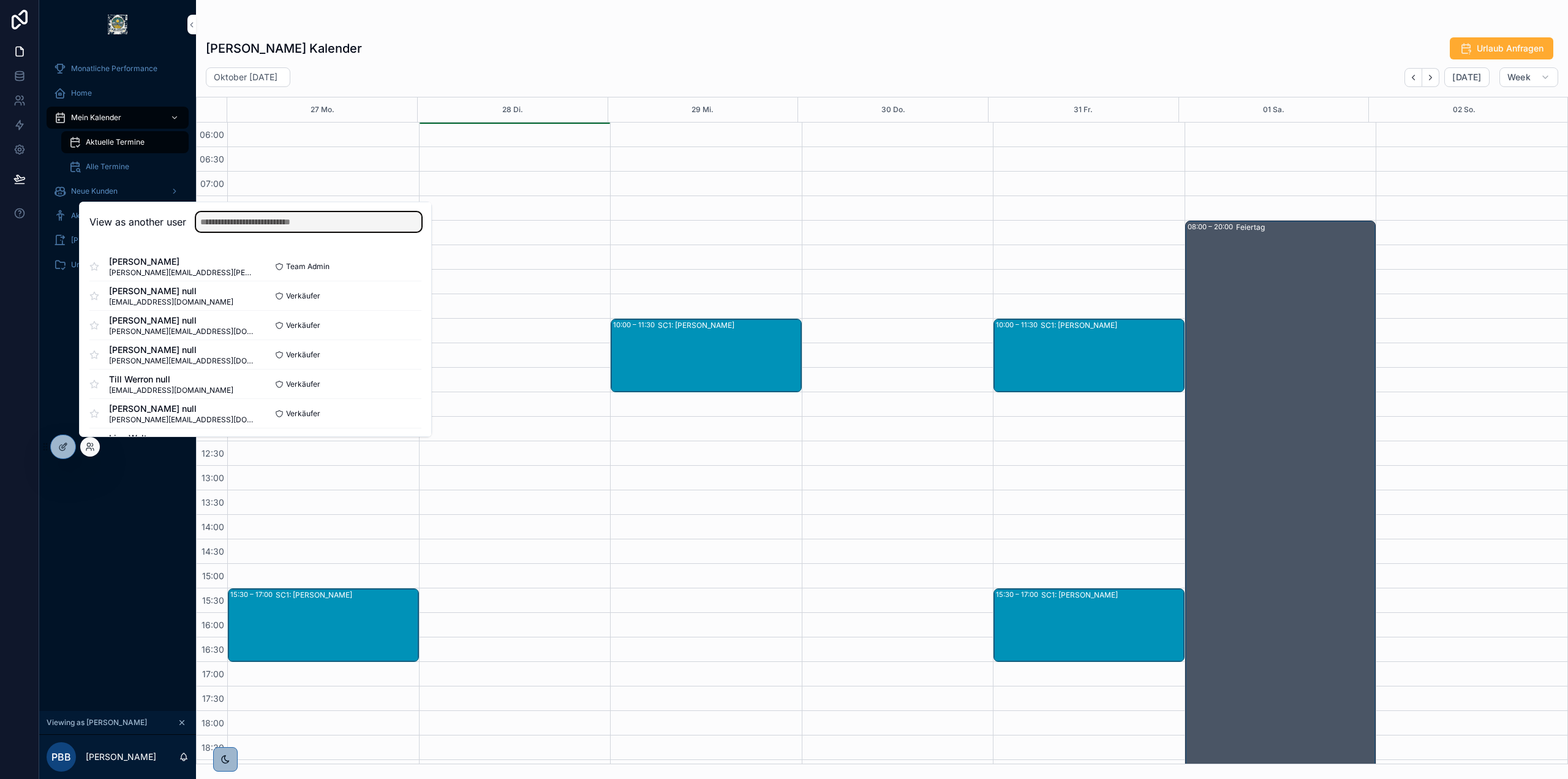
click at [240, 228] on input "text" at bounding box center [308, 221] width 226 height 19
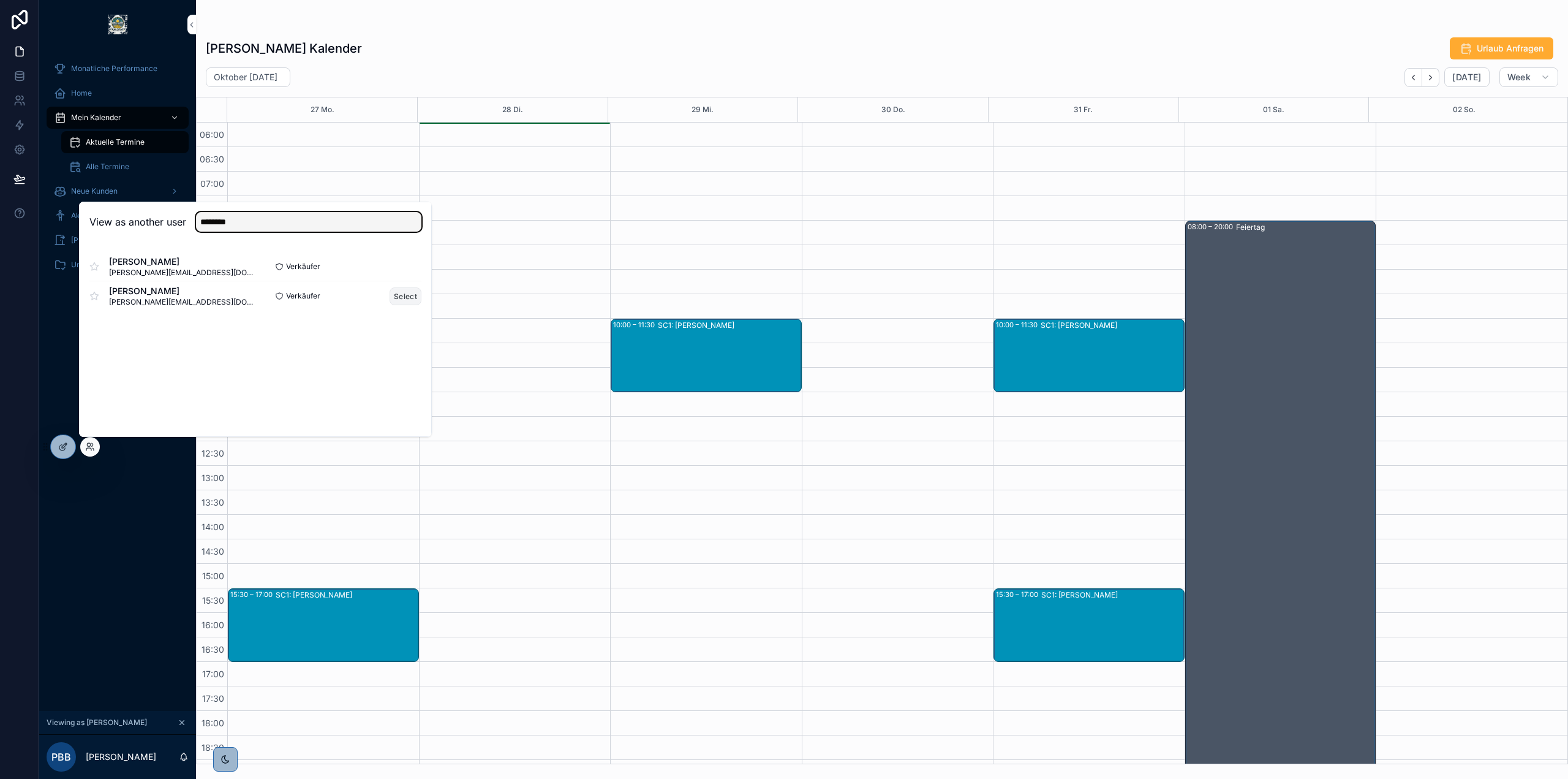
type input "********"
click at [413, 294] on button "Select" at bounding box center [406, 295] width 32 height 18
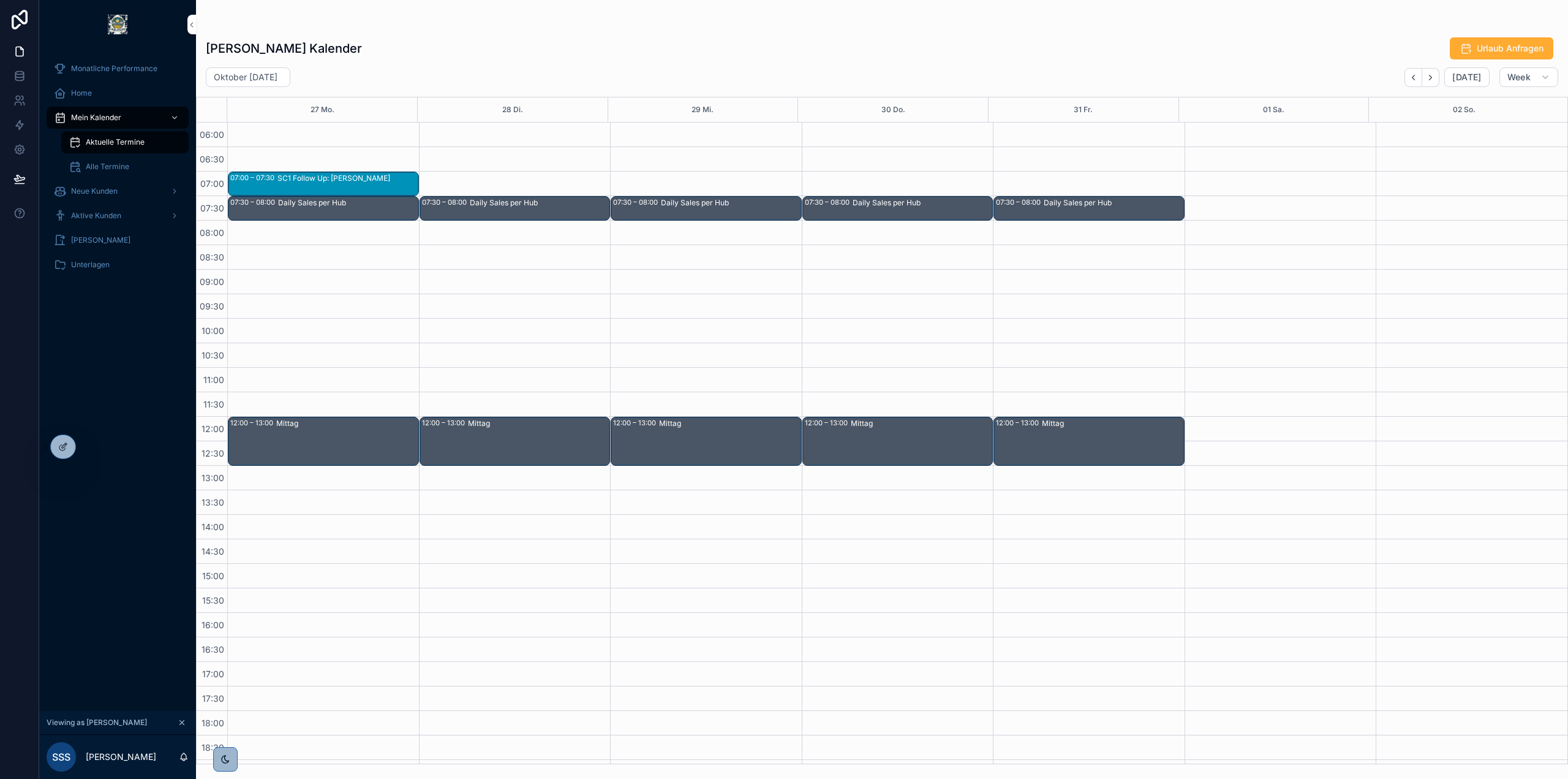
click at [1406, 70] on div "Oktober [DATE] [DATE] Week" at bounding box center [882, 77] width 1372 height 19
click at [1412, 71] on button "Back" at bounding box center [1413, 77] width 18 height 19
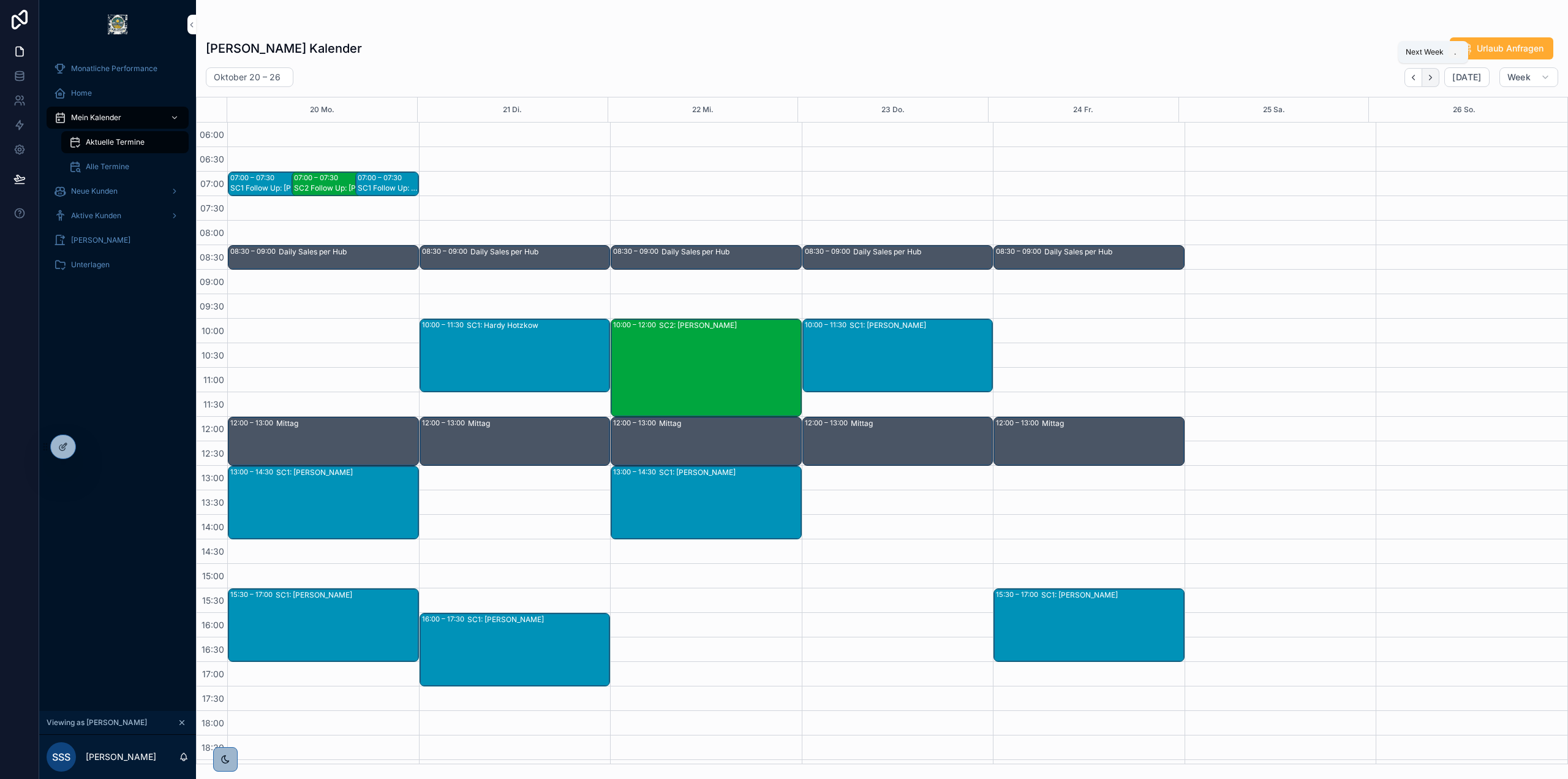
click at [1432, 78] on icon "Next" at bounding box center [1431, 76] width 3 height 5
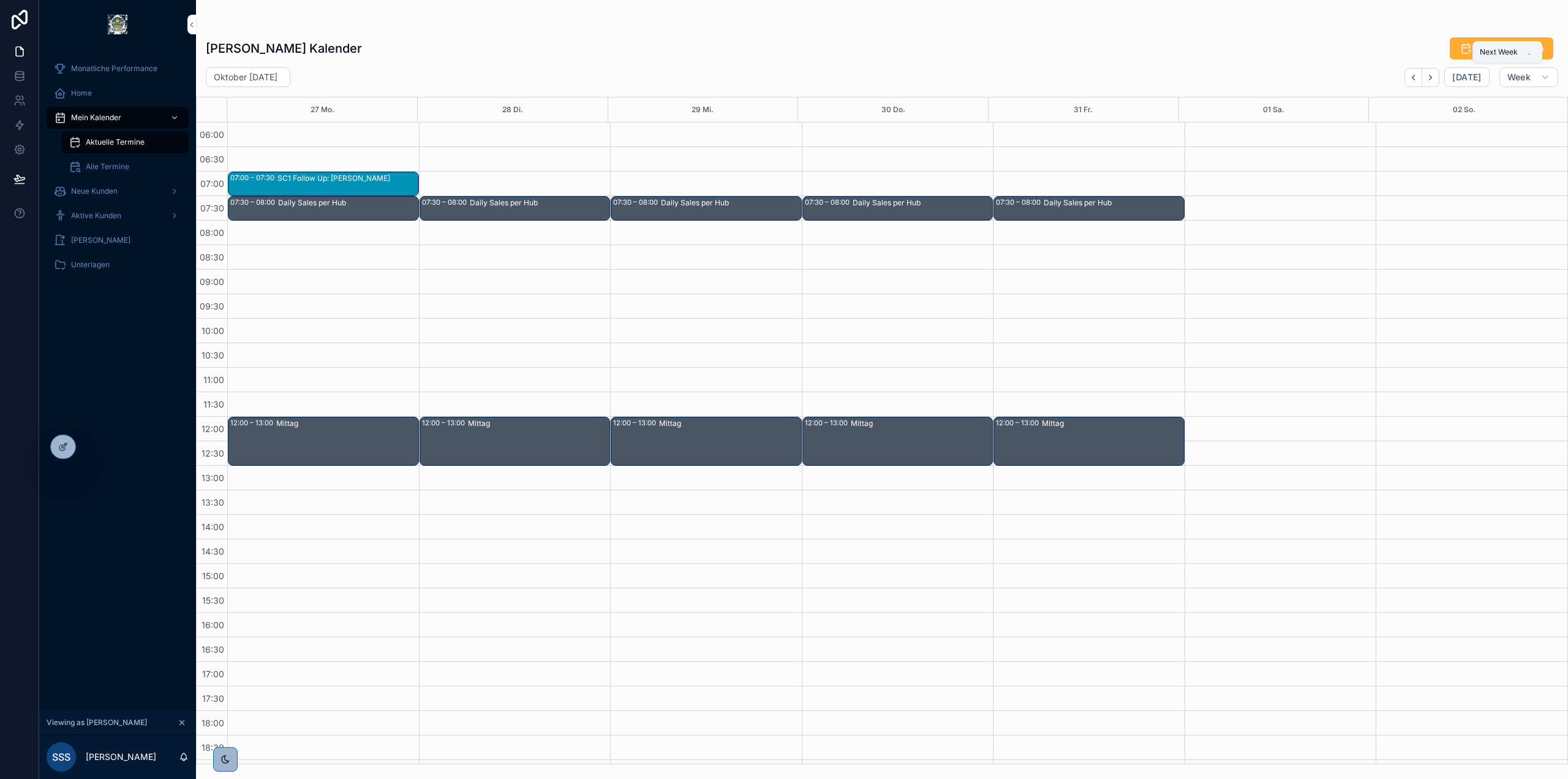
click at [1432, 78] on icon "Next" at bounding box center [1431, 76] width 3 height 5
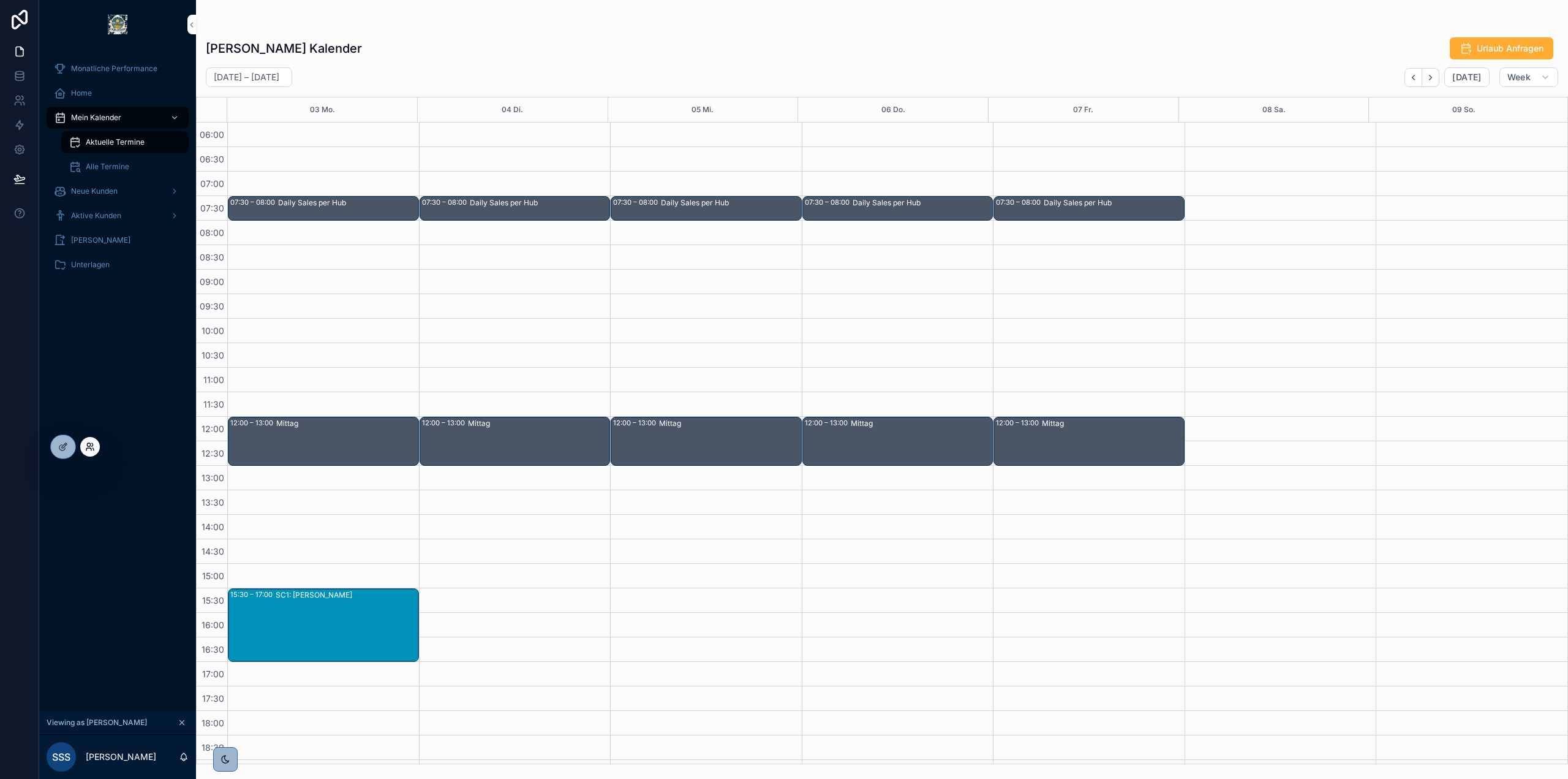
click at [93, 444] on icon at bounding box center [92, 444] width 1 height 3
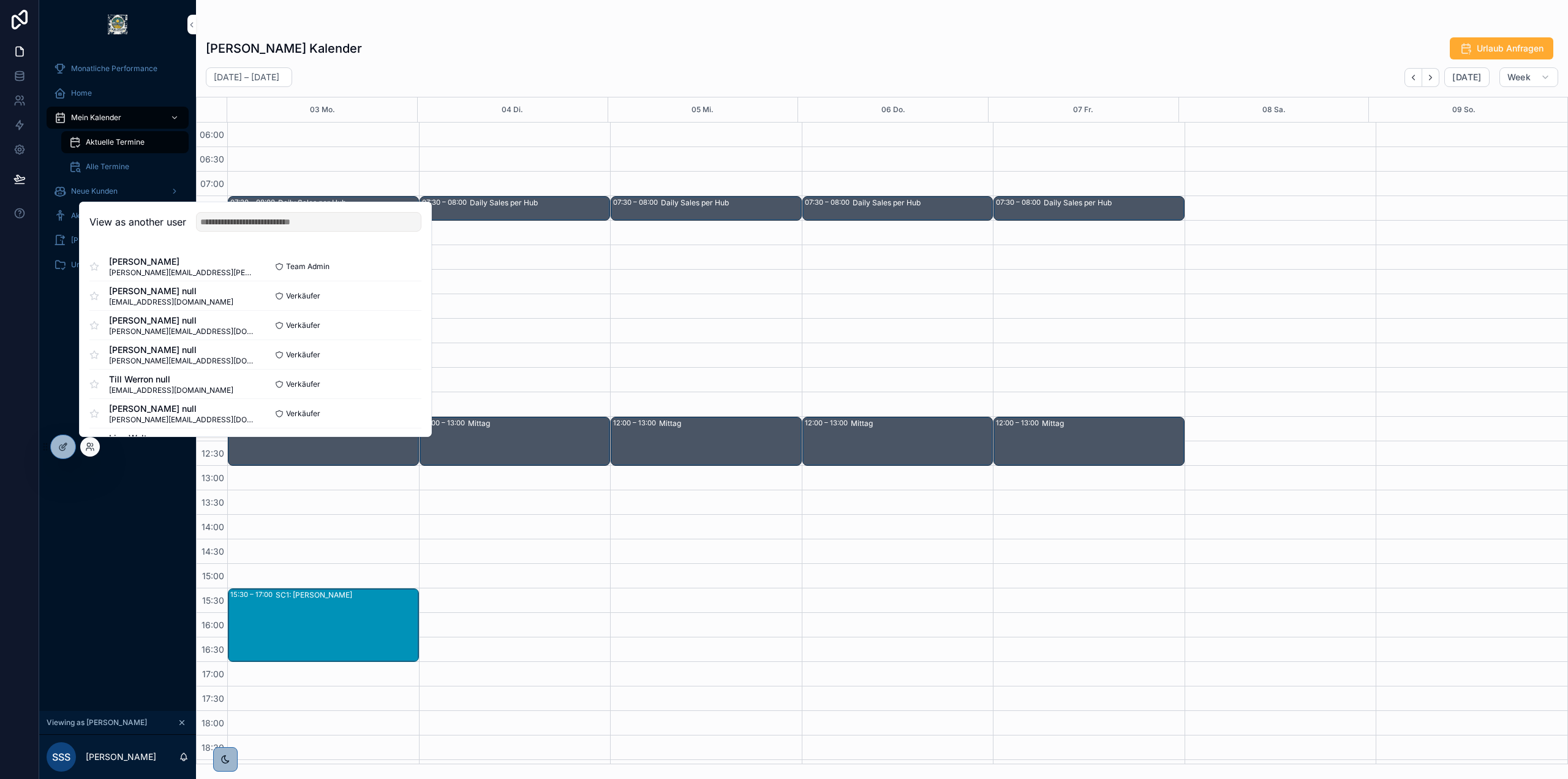
click at [313, 233] on div "View as another user" at bounding box center [255, 222] width 352 height 40
click at [315, 221] on input "text" at bounding box center [308, 221] width 226 height 19
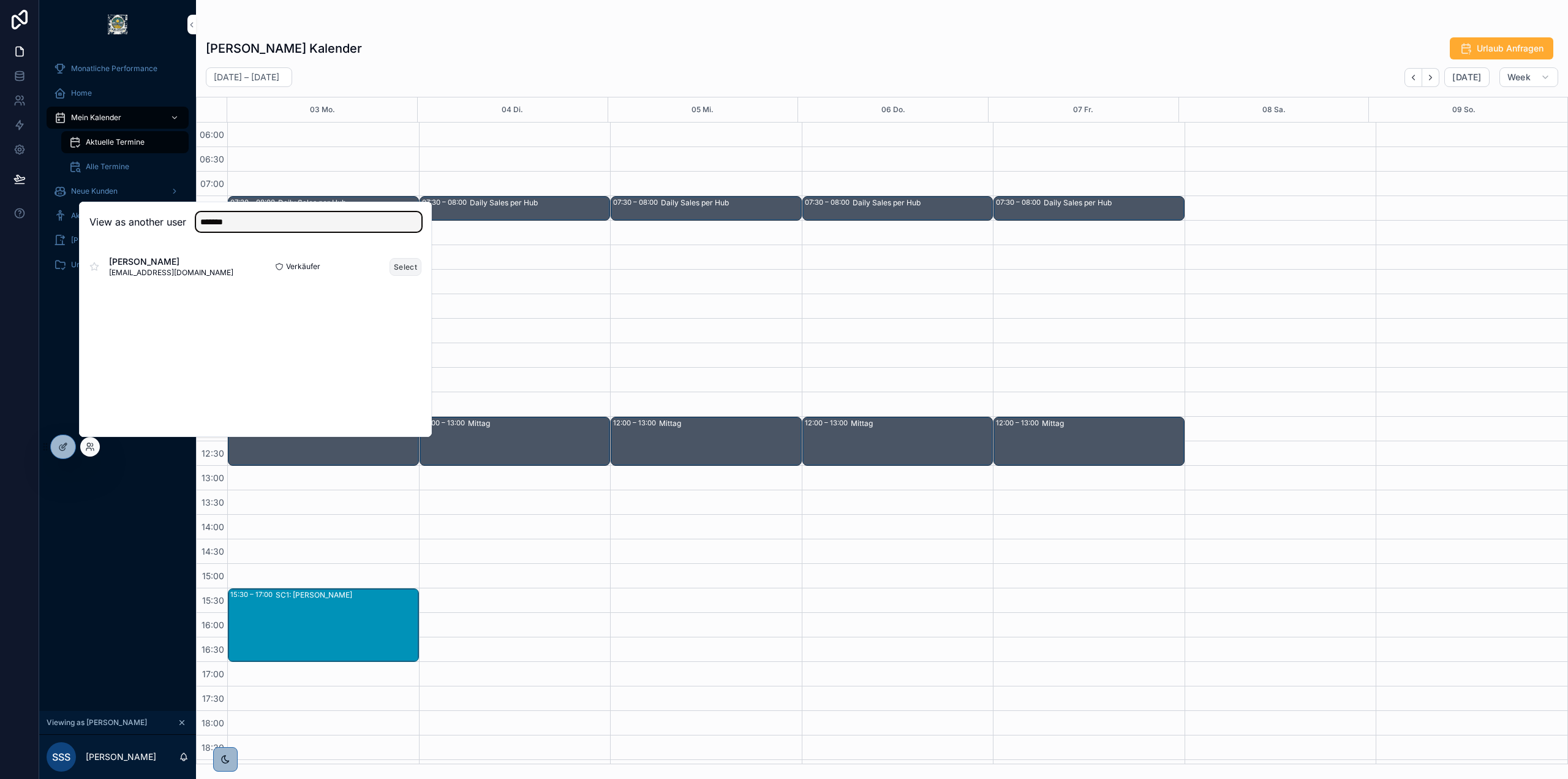
type input "******"
click at [413, 266] on button "Select" at bounding box center [406, 266] width 32 height 18
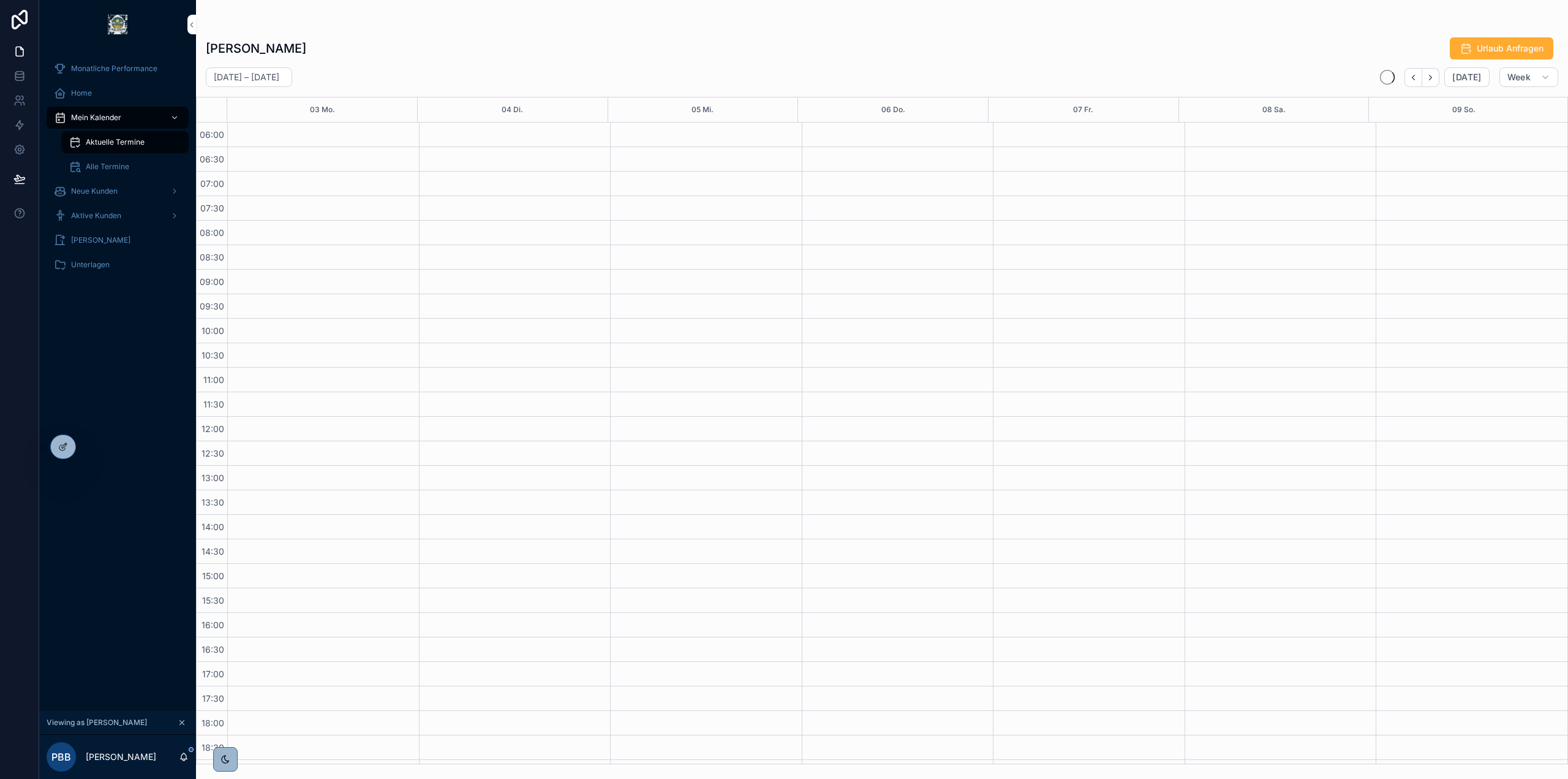
scroll to position [143, 0]
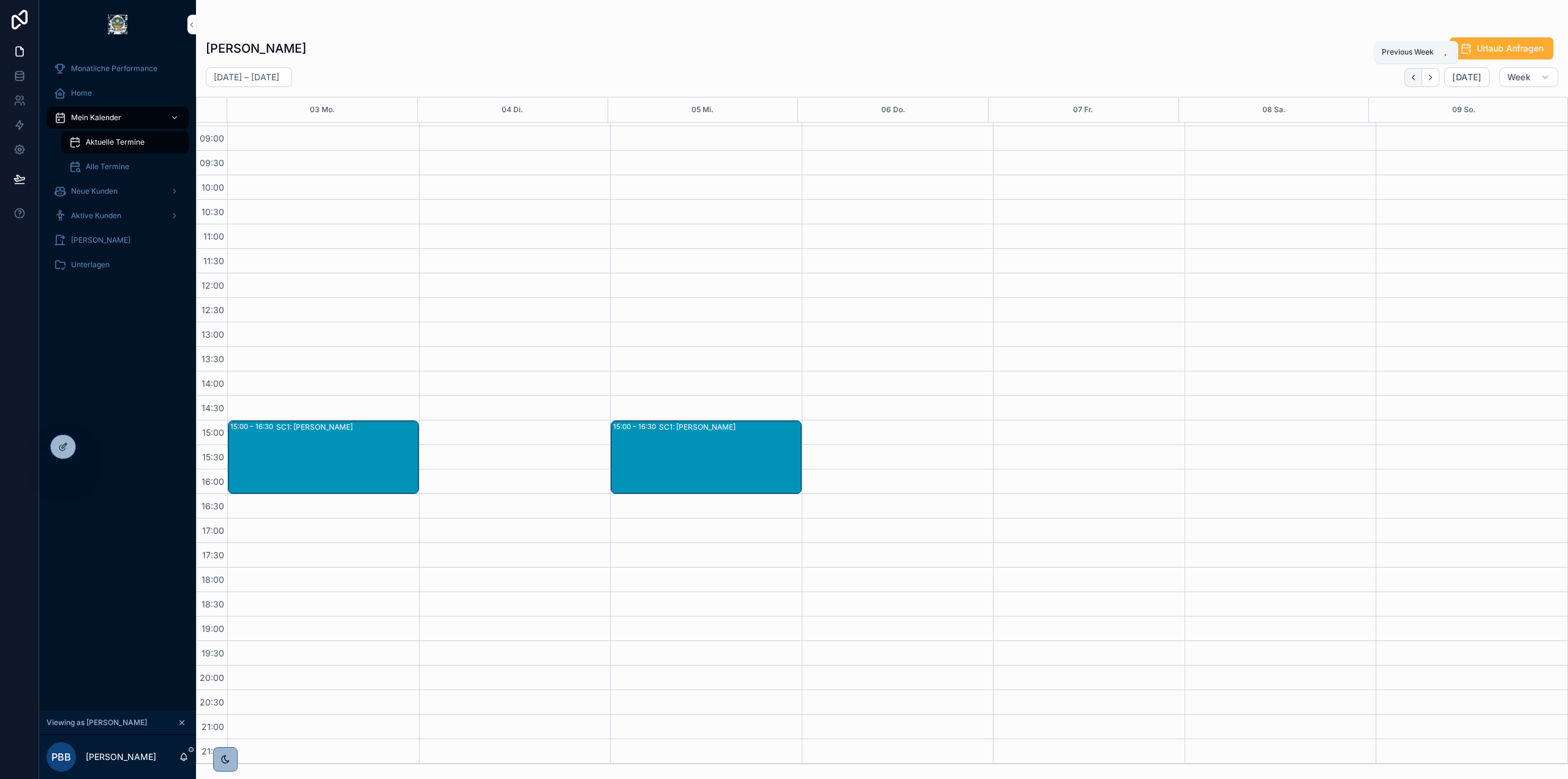
click at [1410, 80] on button "Back" at bounding box center [1413, 77] width 18 height 19
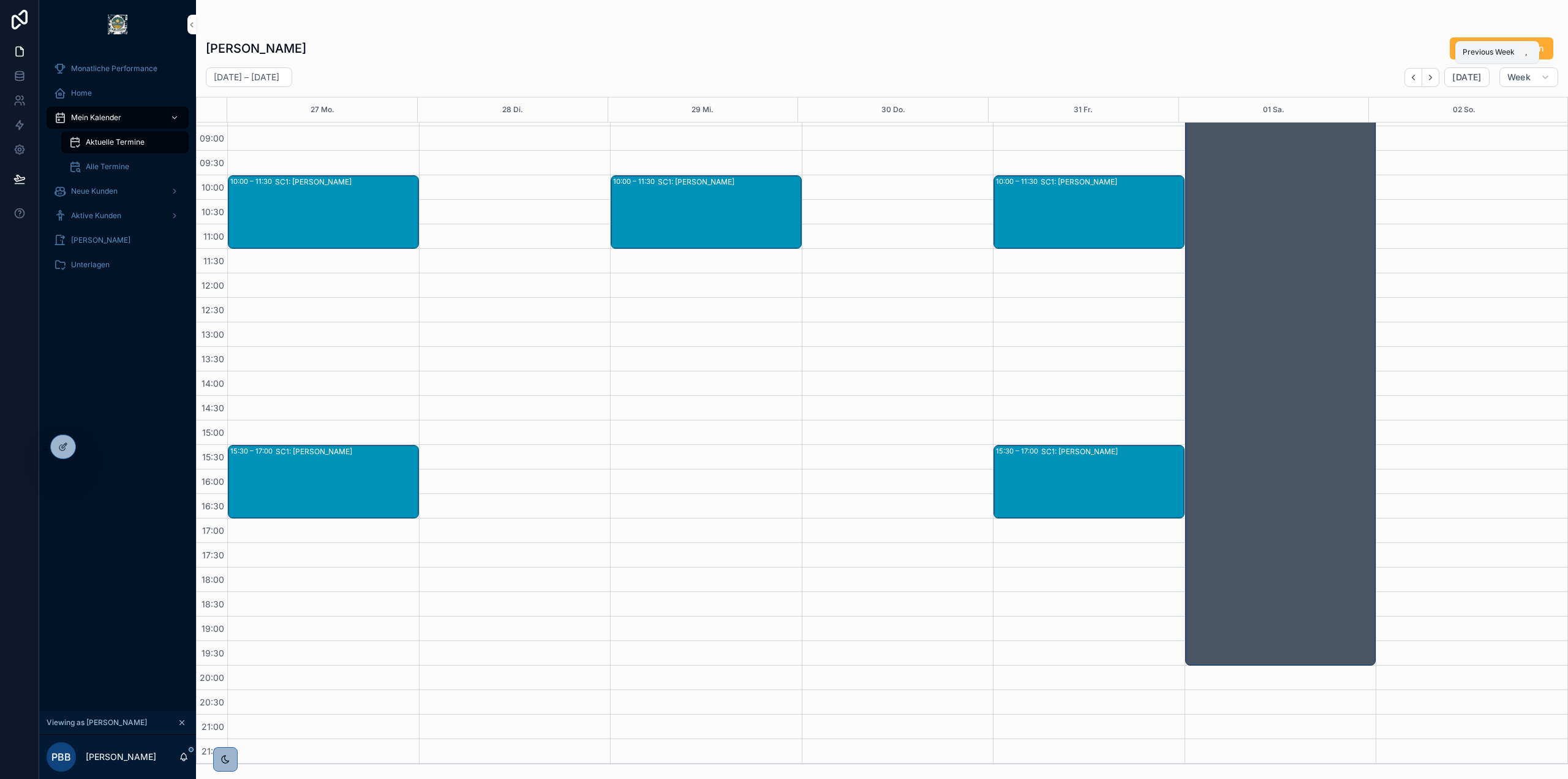
click at [1410, 80] on button "Back" at bounding box center [1413, 77] width 18 height 19
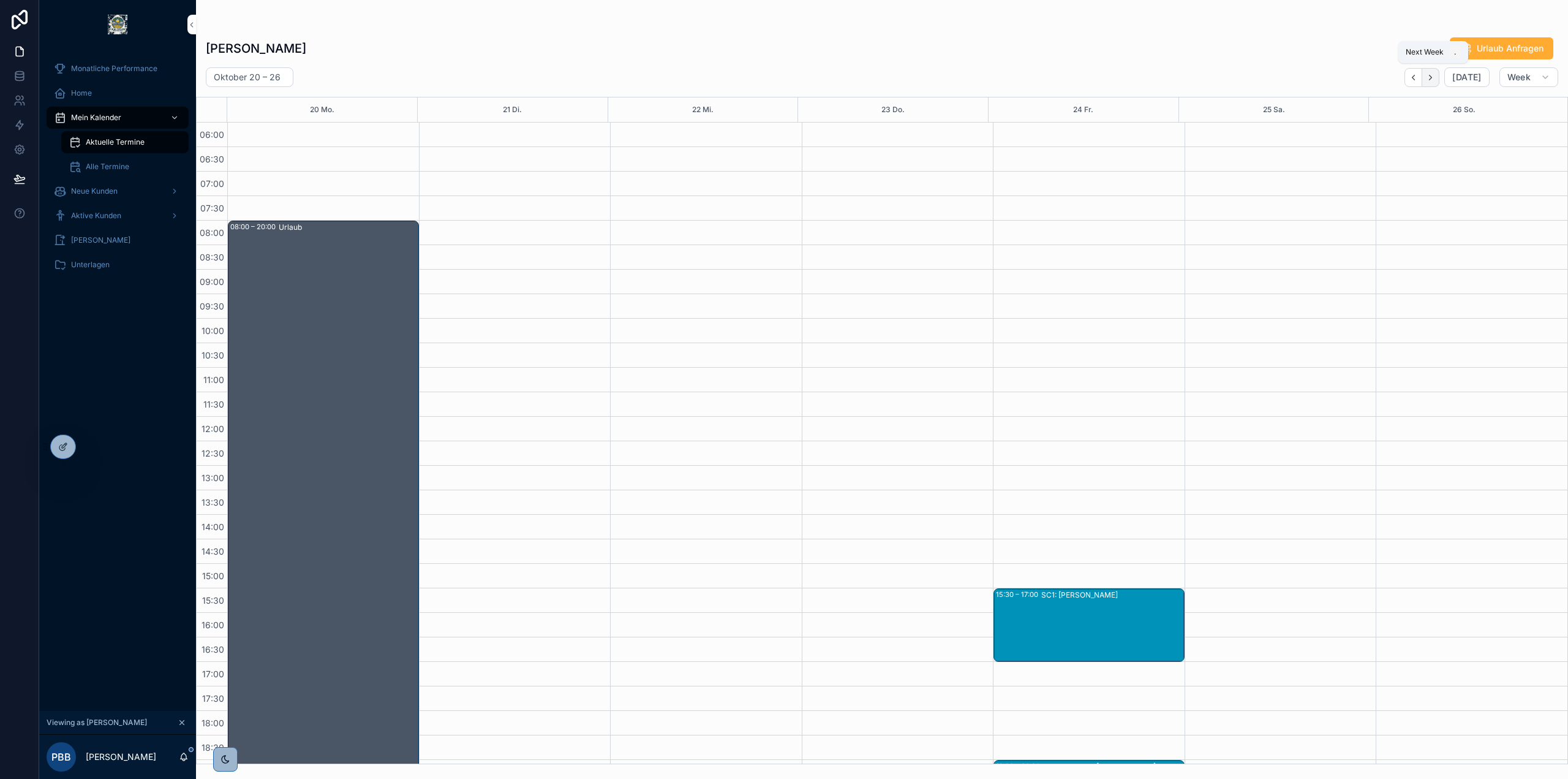
click at [1436, 70] on button "Next" at bounding box center [1431, 77] width 17 height 19
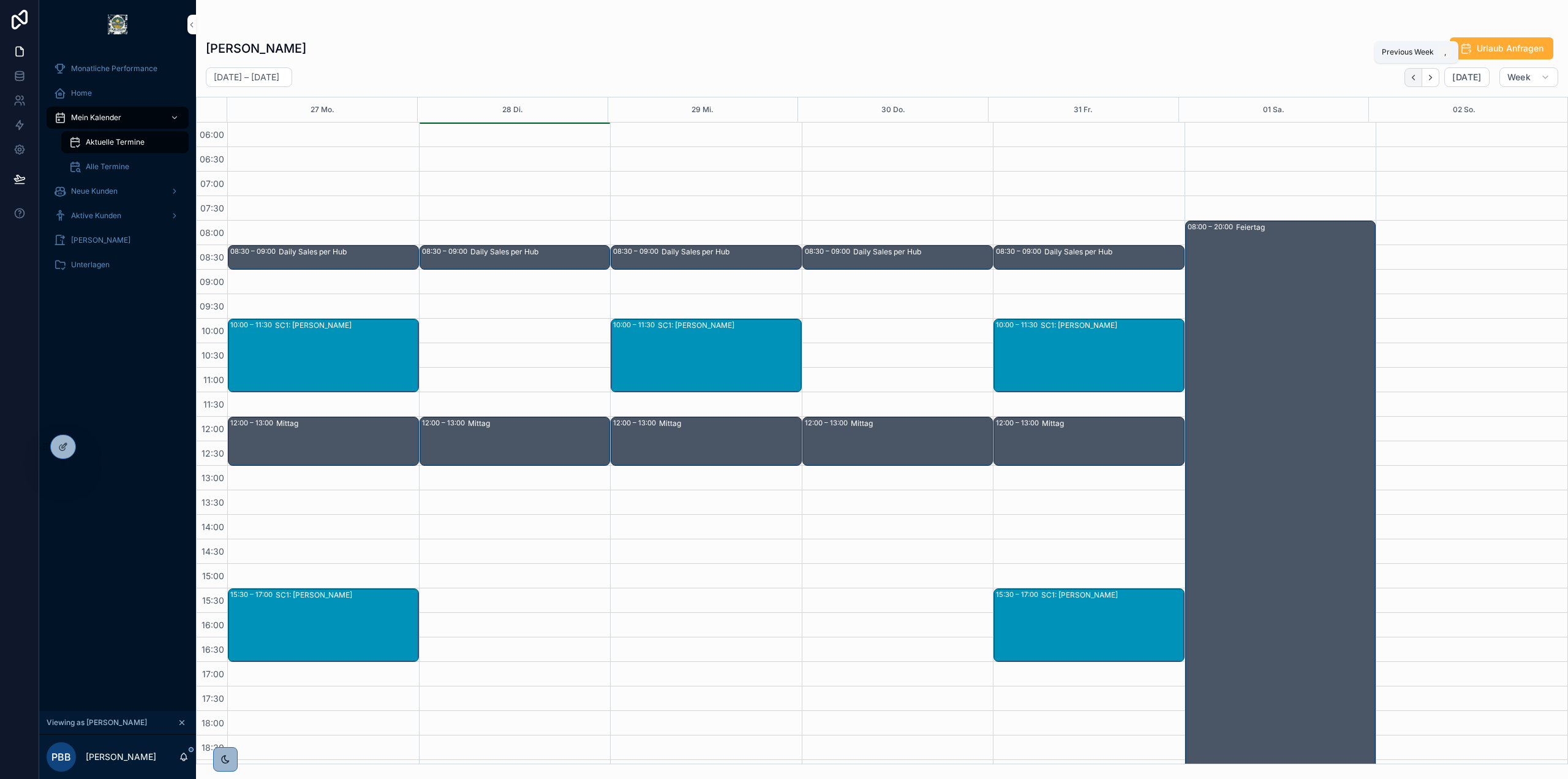
click at [1422, 73] on button "Back" at bounding box center [1413, 77] width 18 height 19
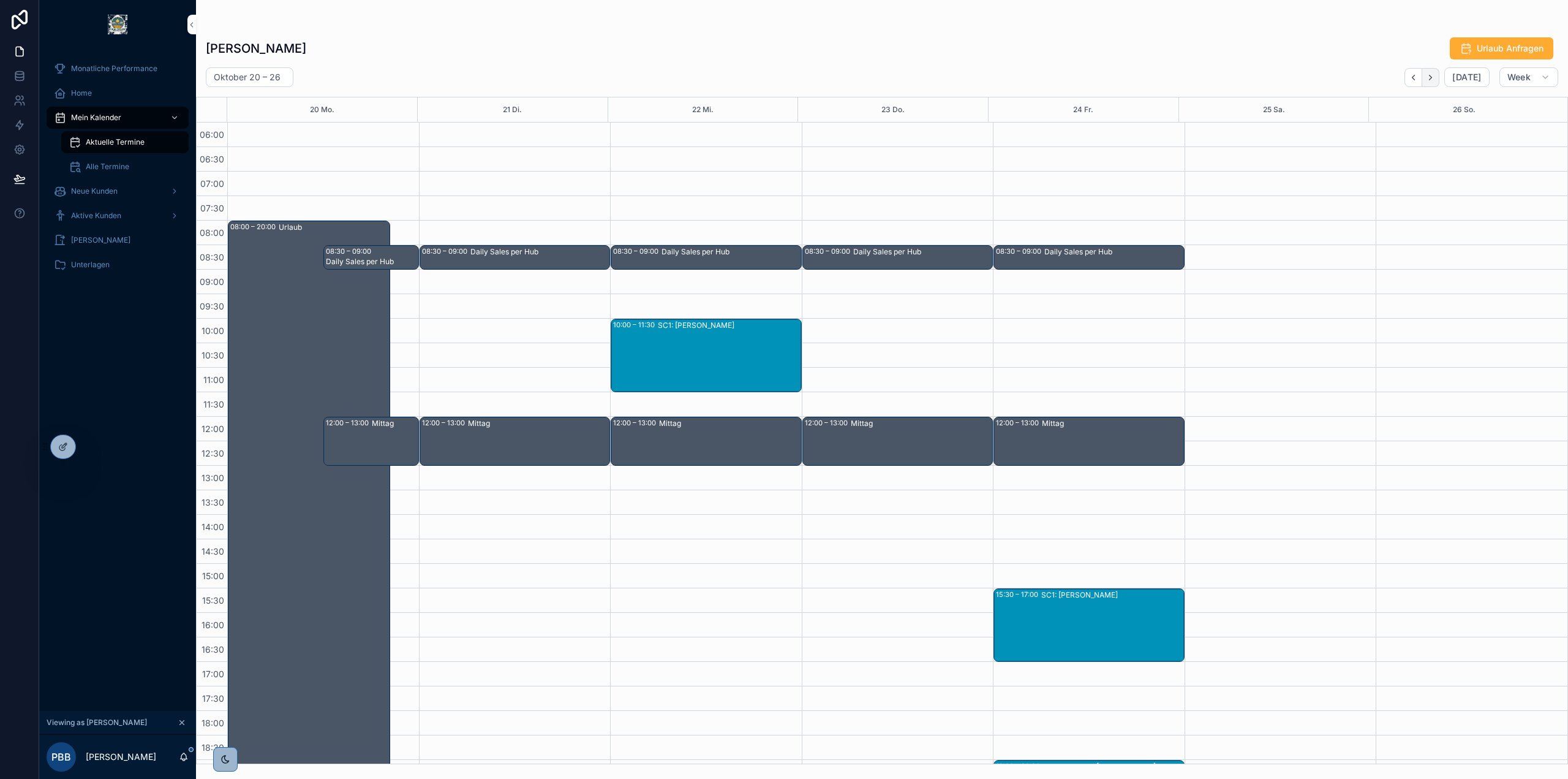
click at [1434, 81] on icon "Next" at bounding box center [1431, 78] width 9 height 9
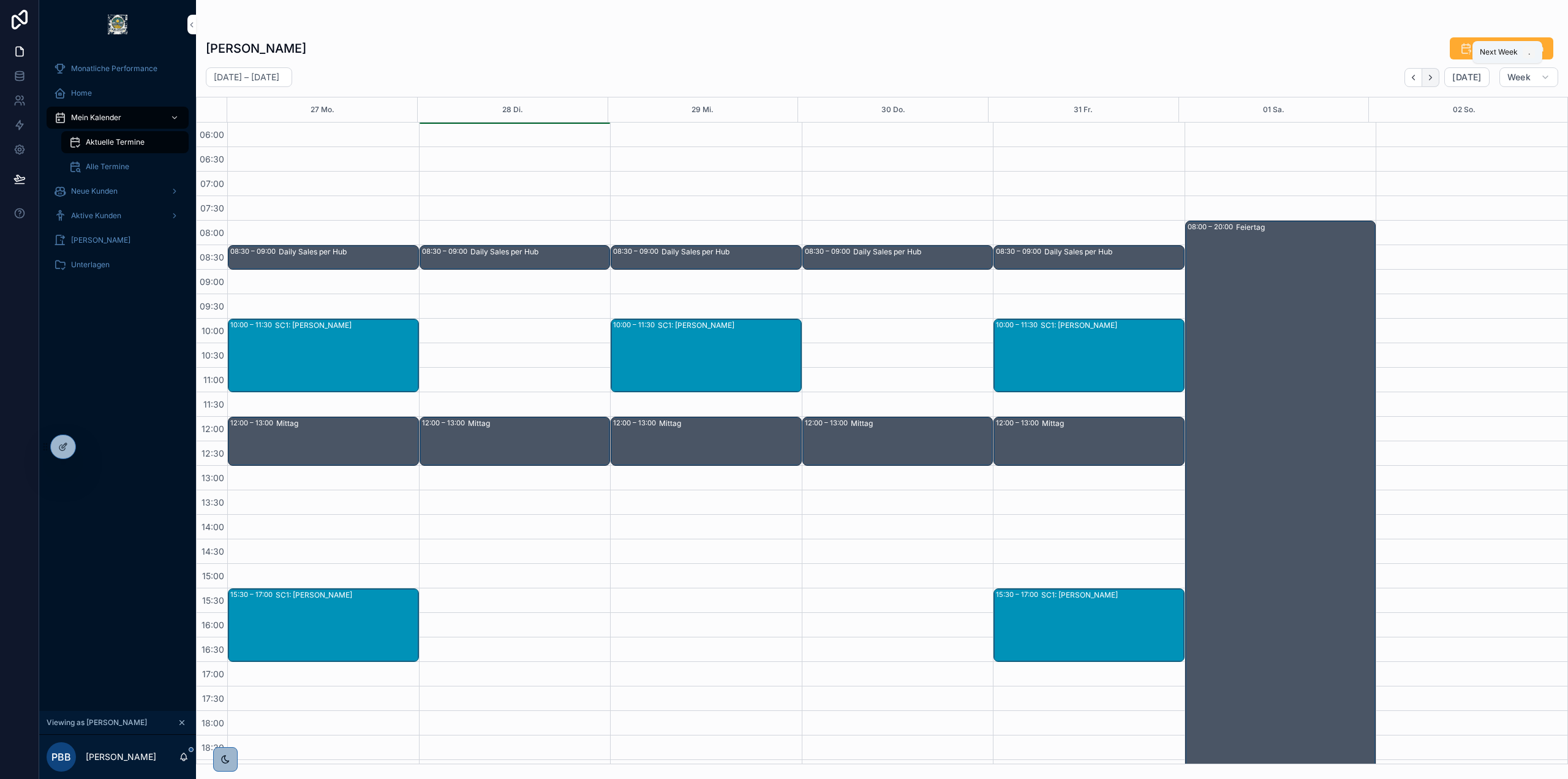
click at [1432, 80] on icon "Next" at bounding box center [1431, 78] width 9 height 9
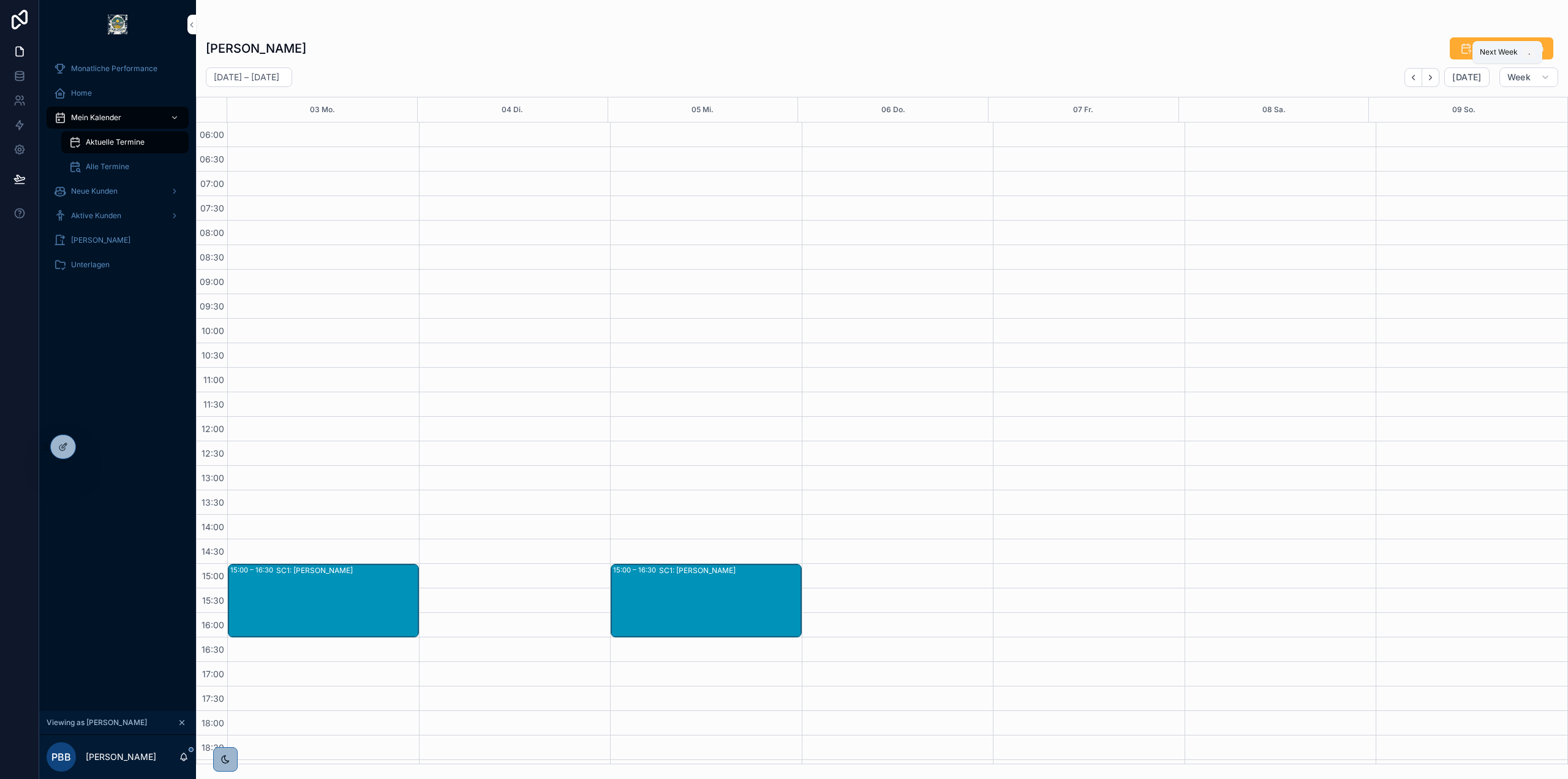
click at [1432, 80] on icon "Next" at bounding box center [1431, 78] width 9 height 9
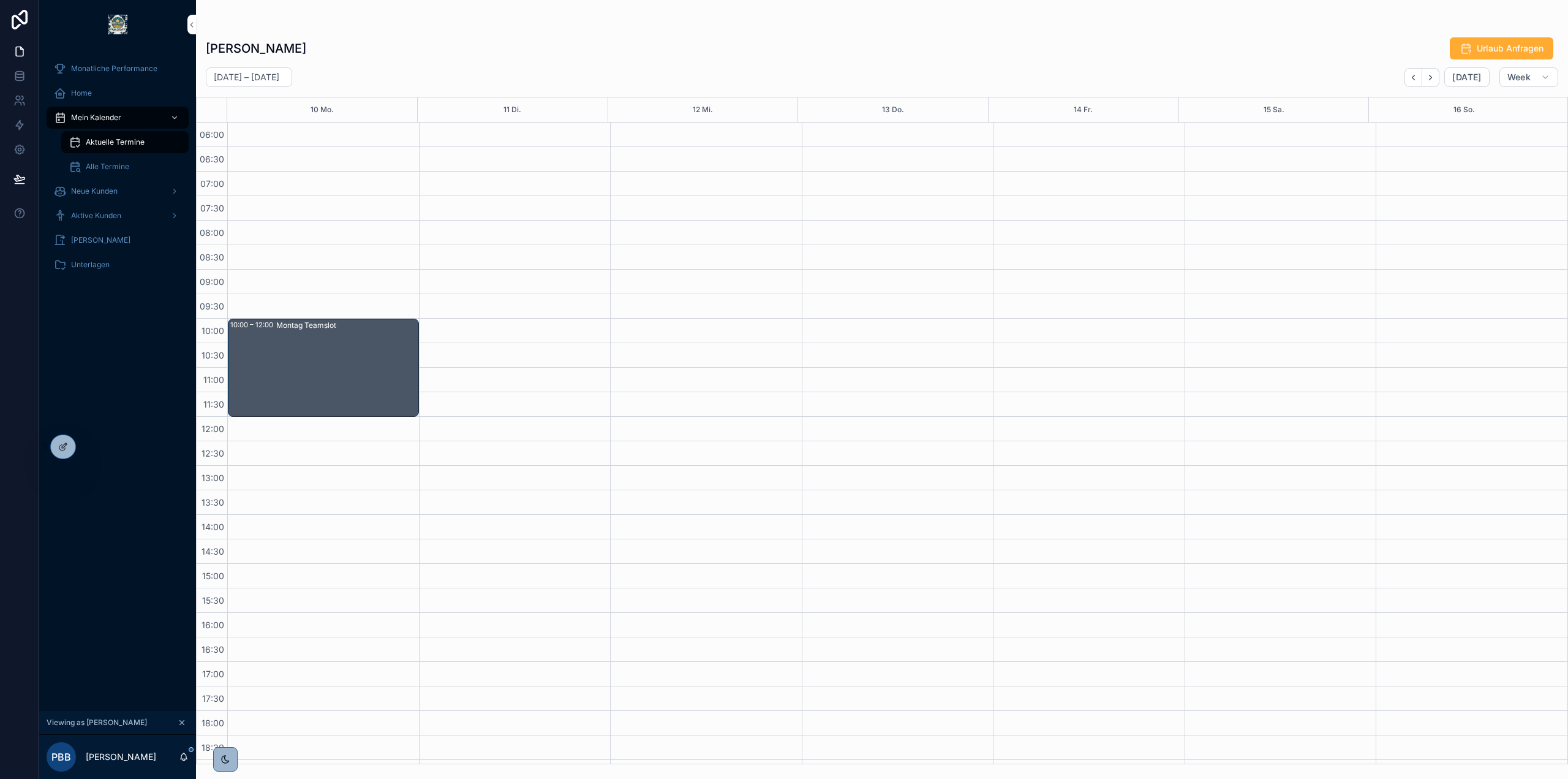
click at [395, 351] on div "Montag Teamslot" at bounding box center [347, 367] width 141 height 96
click at [899, 59] on div "[PERSON_NAME] Urlaub Anfragen" at bounding box center [882, 48] width 1353 height 23
